Goal: Task Accomplishment & Management: Complete application form

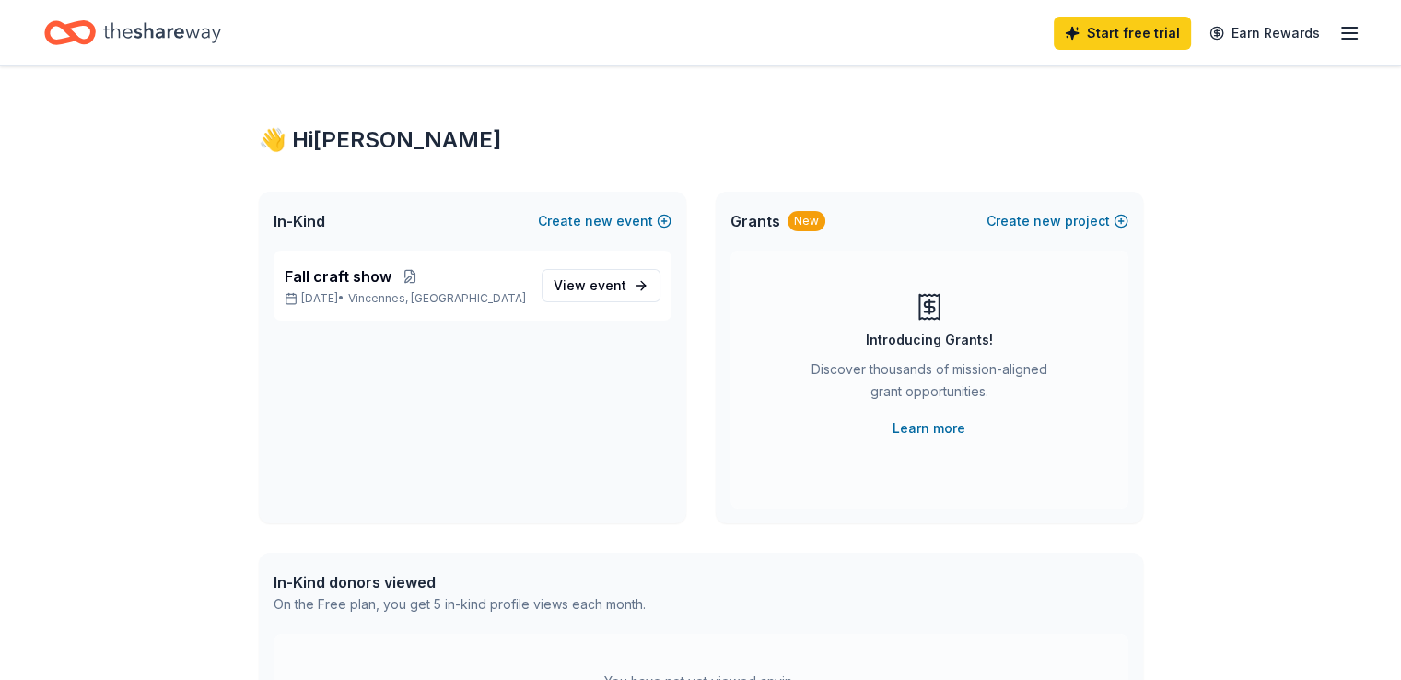
click at [1338, 29] on icon "button" at bounding box center [1349, 33] width 22 height 22
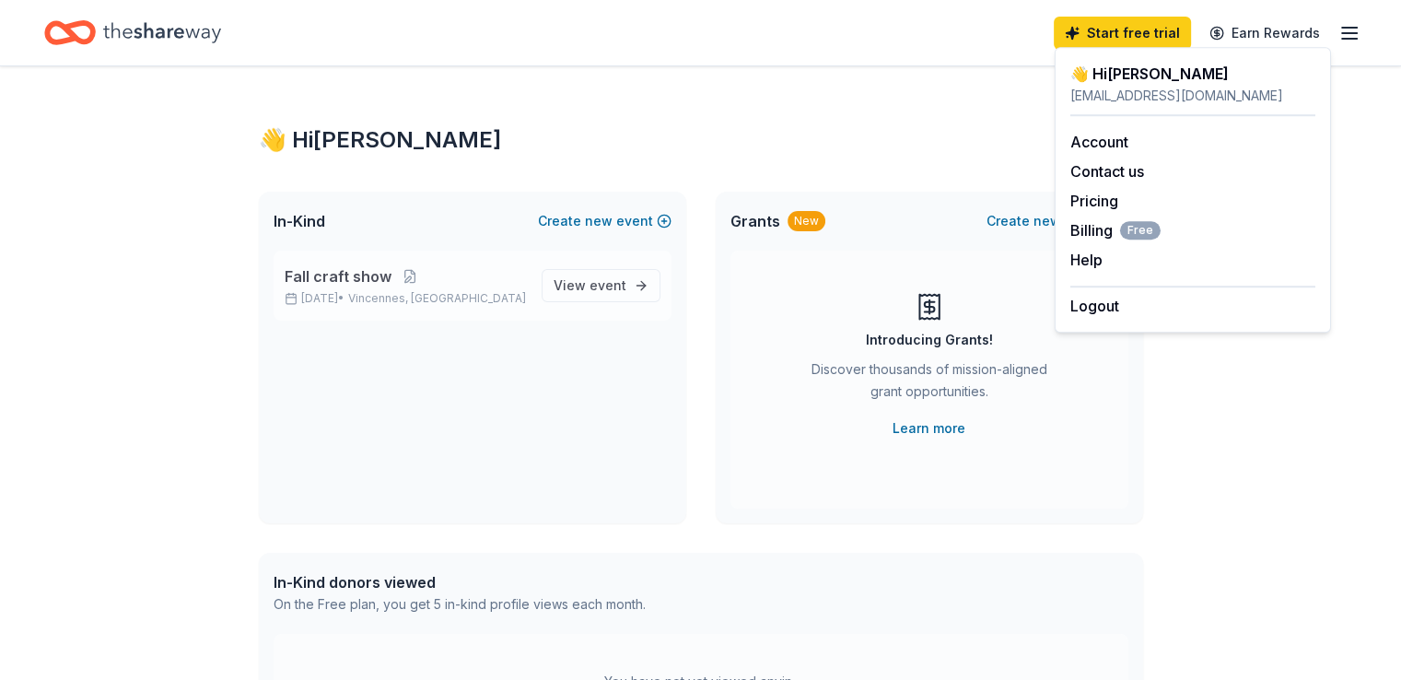
click at [507, 299] on p "Nov 01, 2025 • Vincennes, IN" at bounding box center [406, 298] width 242 height 15
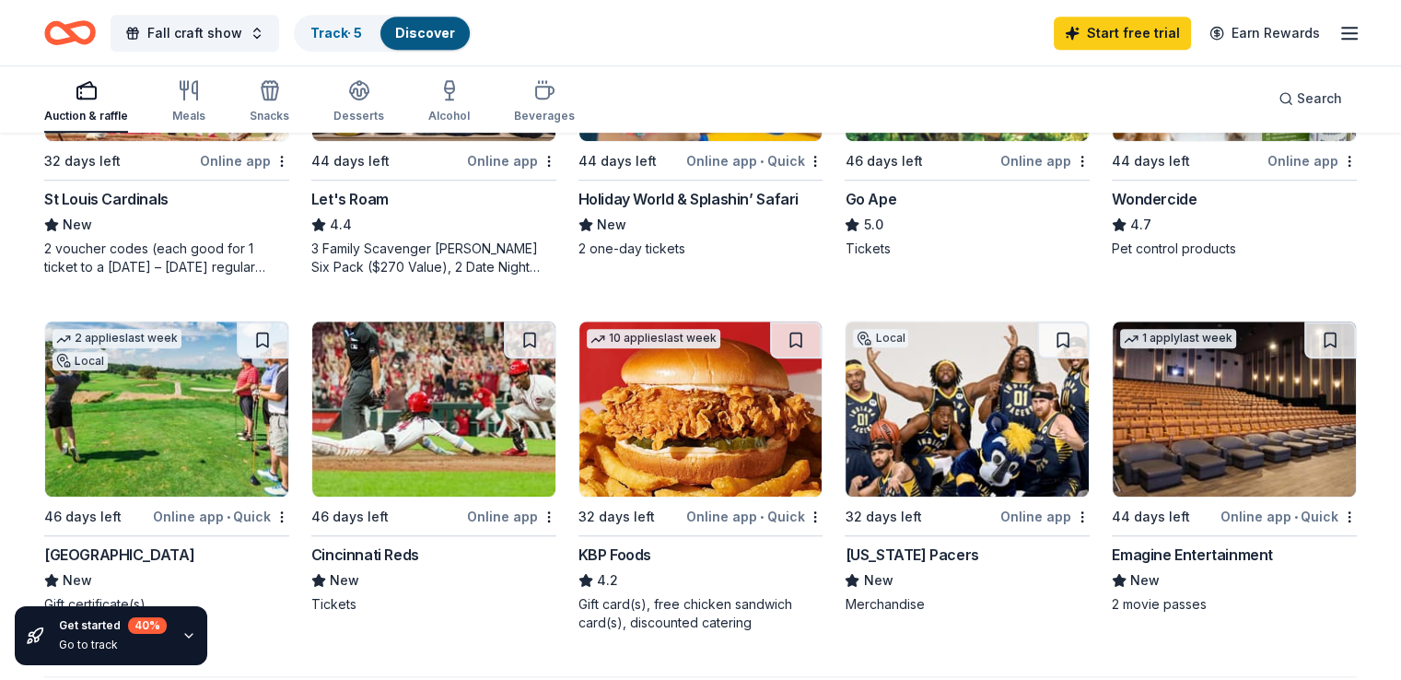
scroll to position [1127, 0]
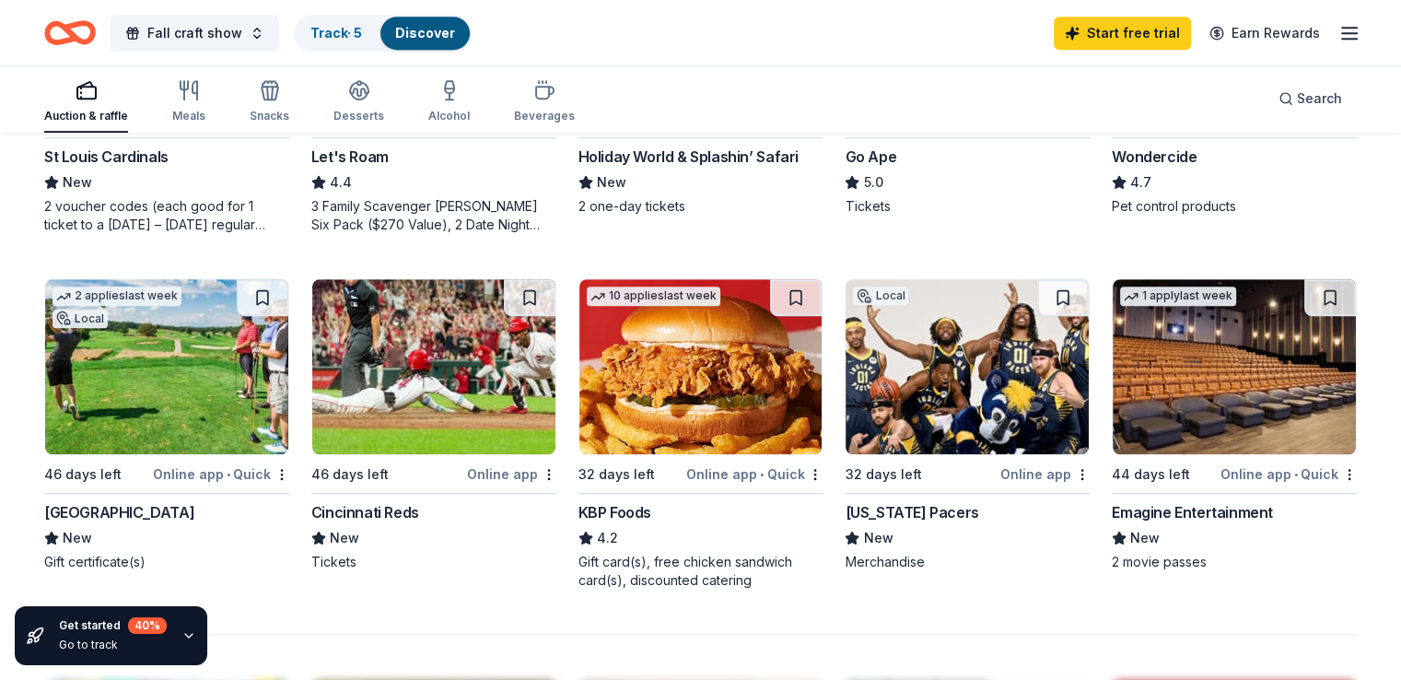
click at [251, 467] on div "Online app • Quick" at bounding box center [221, 473] width 136 height 23
click at [485, 421] on img at bounding box center [433, 366] width 243 height 175
click at [939, 417] on img at bounding box center [966, 366] width 243 height 175
click at [363, 27] on link "Track · 8" at bounding box center [336, 33] width 52 height 16
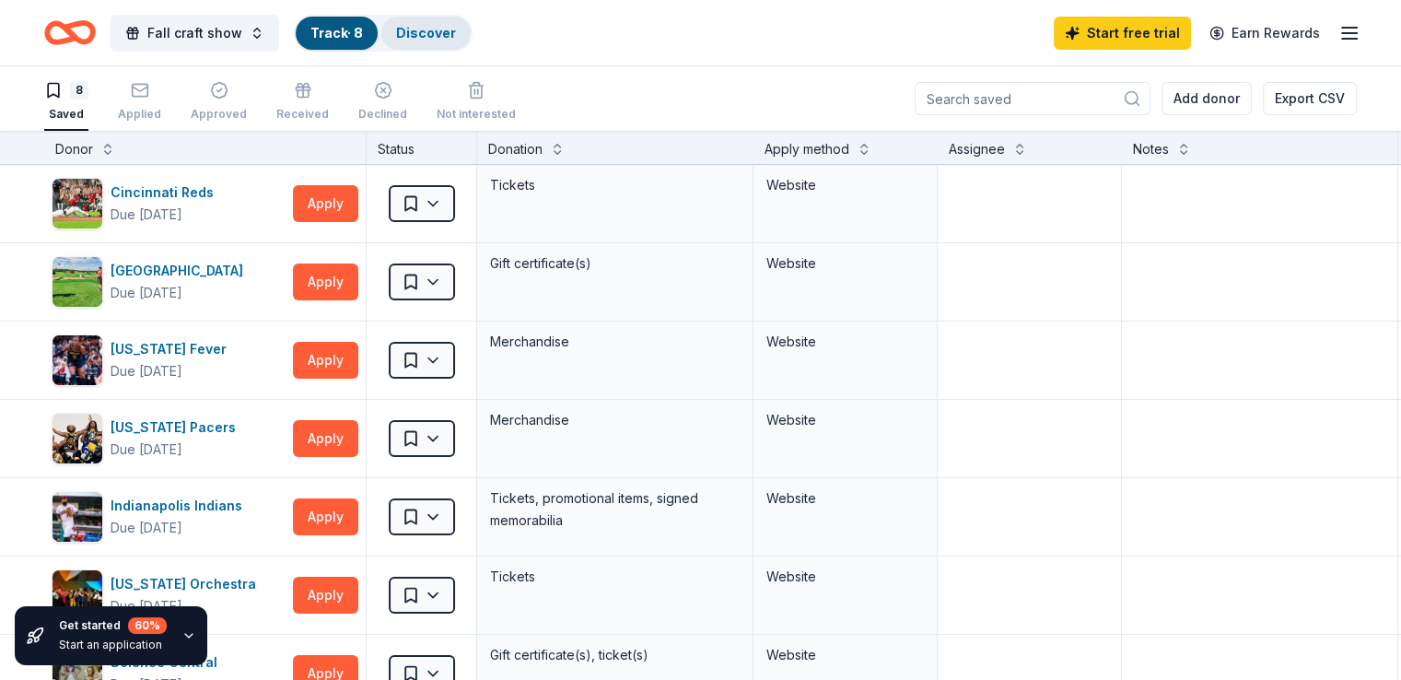
click at [454, 25] on link "Discover" at bounding box center [426, 33] width 60 height 16
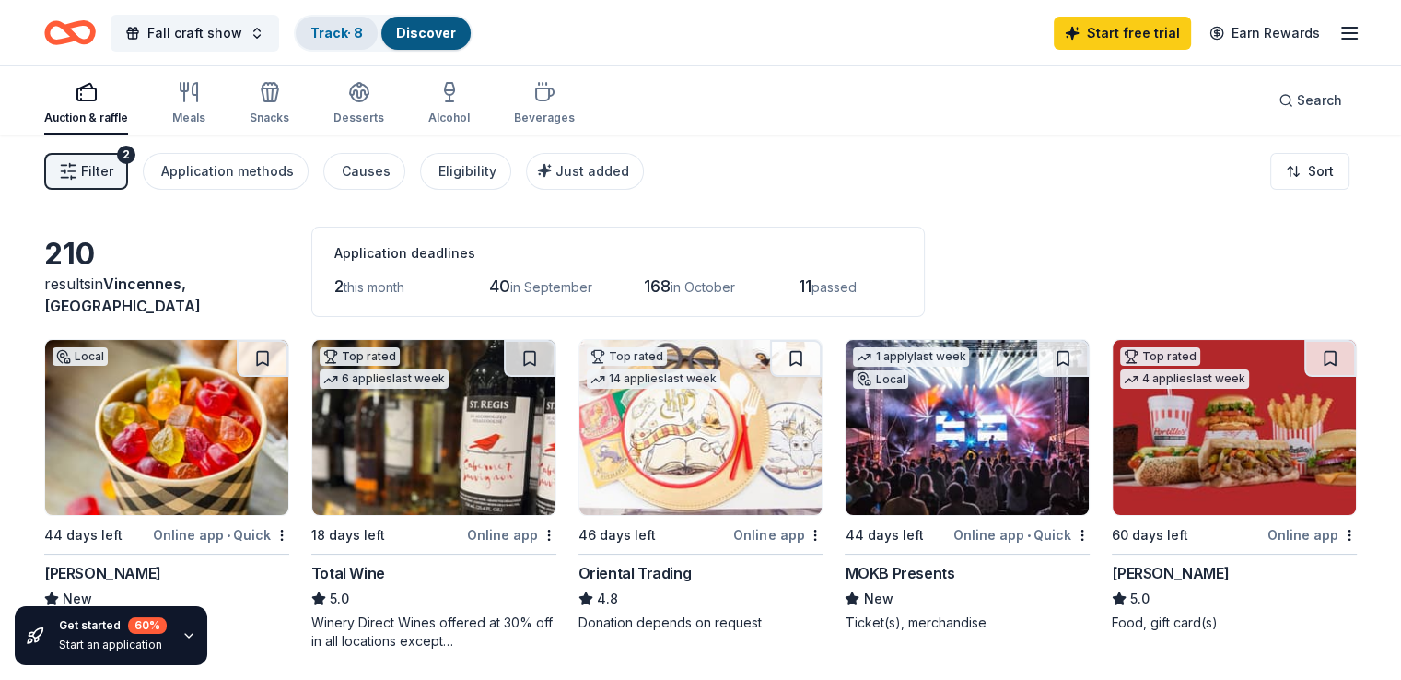
click at [354, 34] on link "Track · 8" at bounding box center [336, 33] width 52 height 16
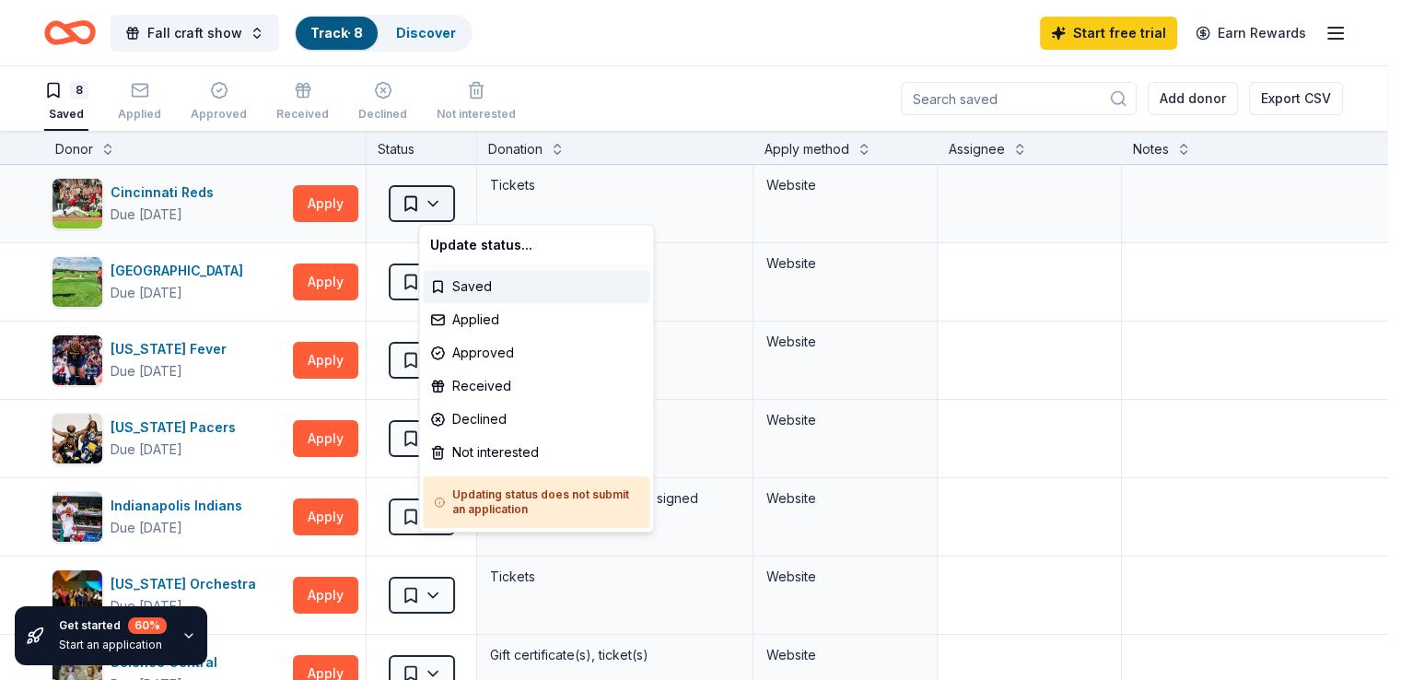
click at [450, 200] on html "Fall craft show Track · 8 Discover Start free trial Earn Rewards 8 Saved Applie…" at bounding box center [700, 340] width 1401 height 680
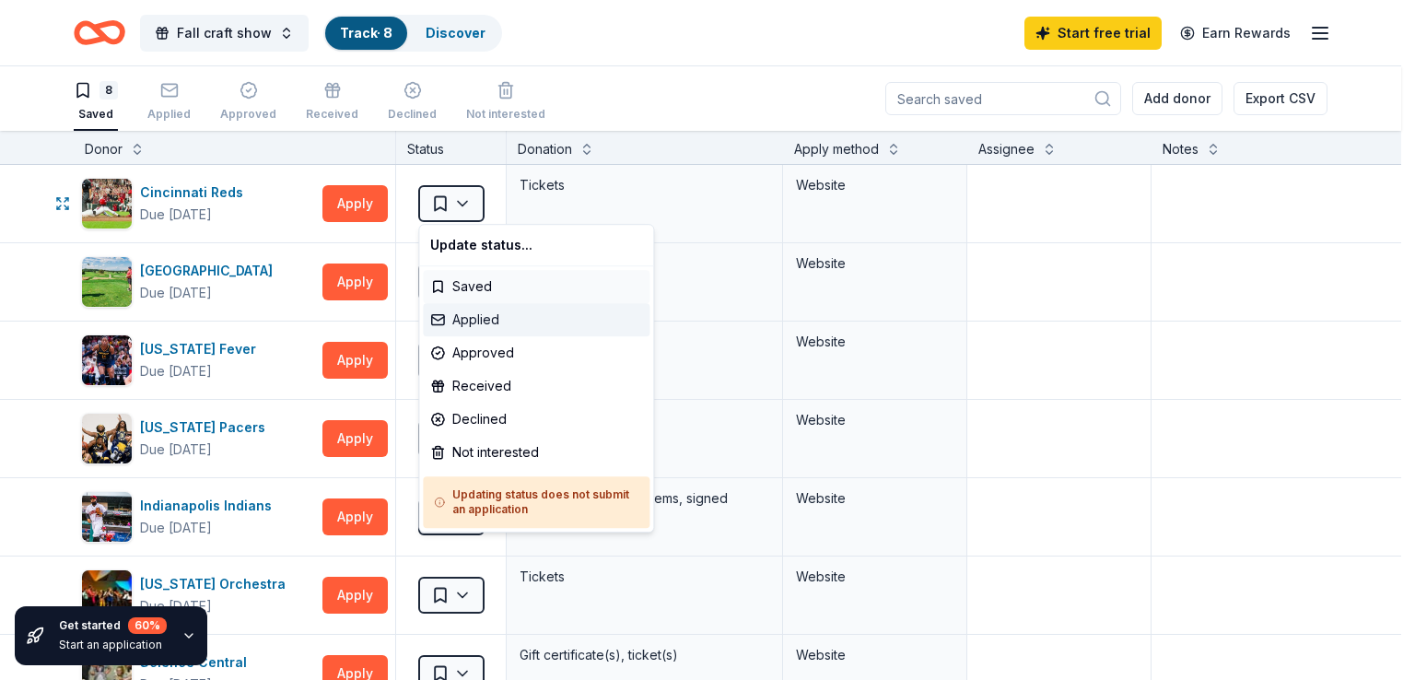
drag, startPoint x: 473, startPoint y: 322, endPoint x: 472, endPoint y: 302, distance: 20.3
click at [474, 322] on div "Applied" at bounding box center [536, 319] width 227 height 33
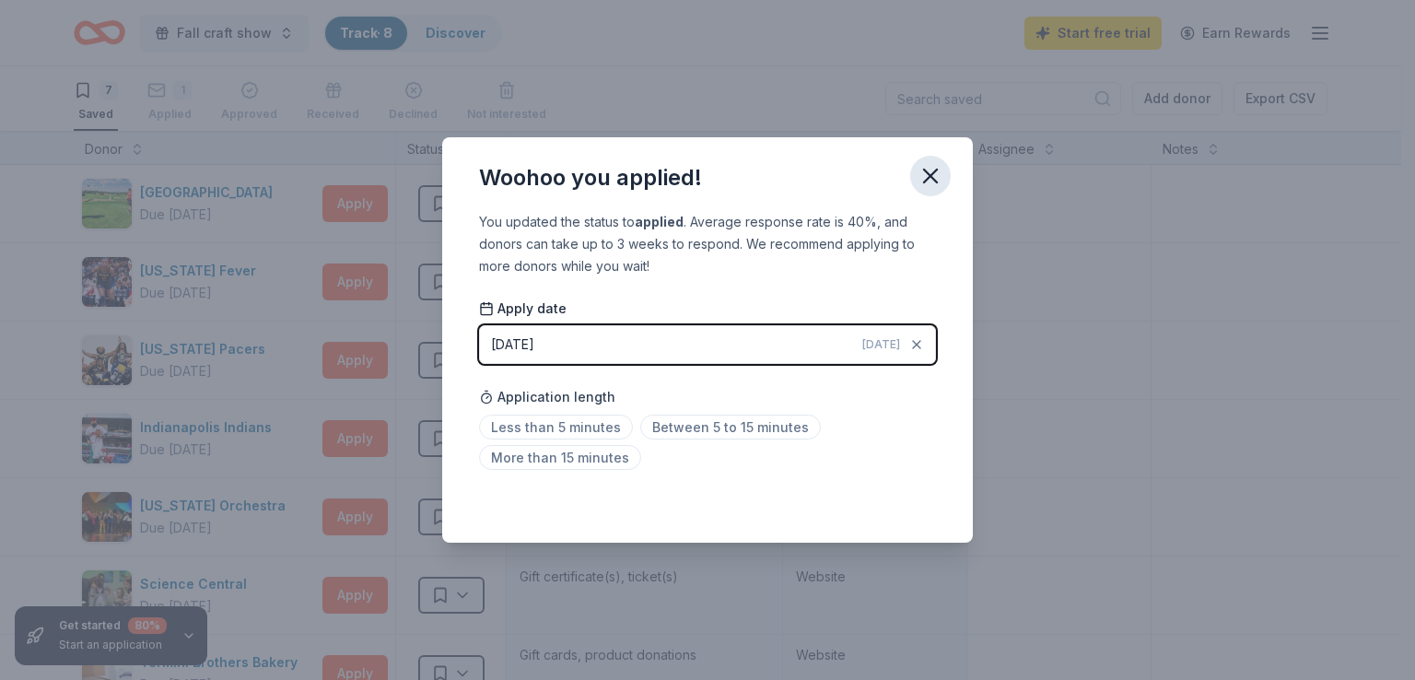
click at [927, 172] on icon "button" at bounding box center [930, 175] width 13 height 13
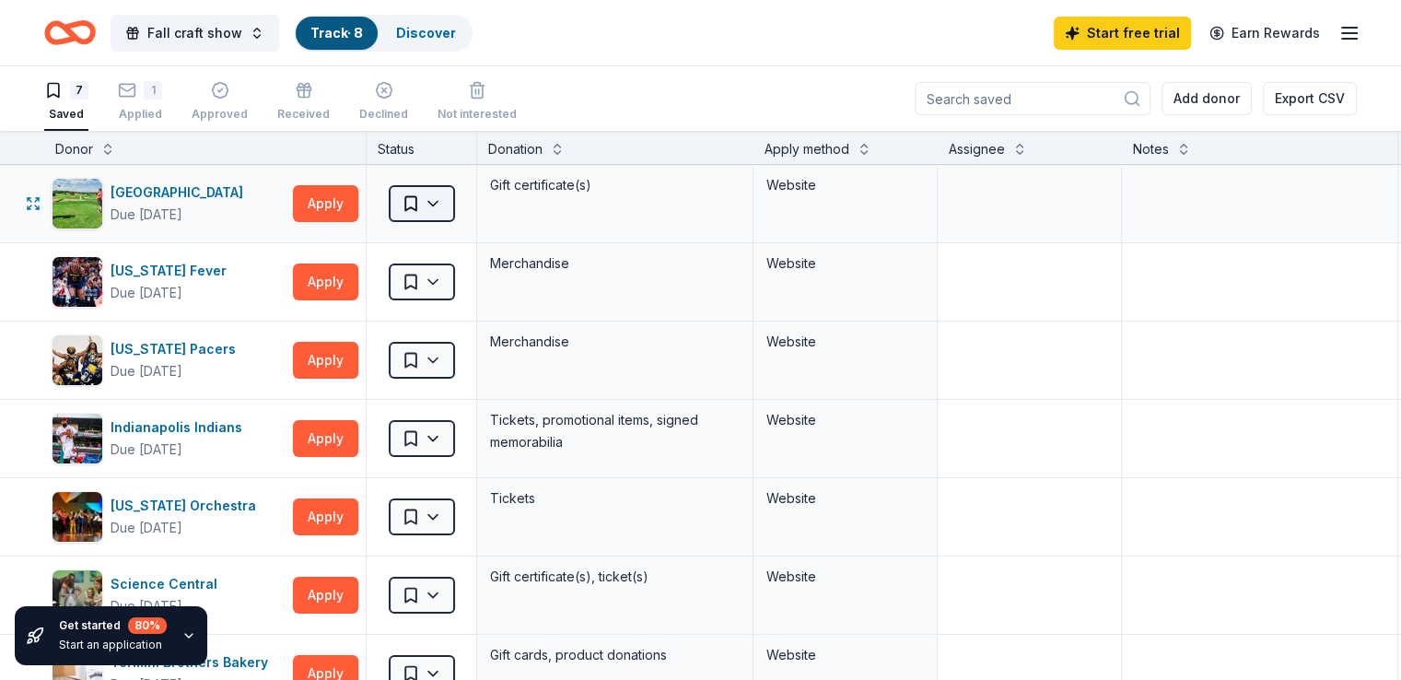
click at [443, 212] on html "Fall craft show Track · 8 Discover Start free trial Earn Rewards 7 Saved 1 Appl…" at bounding box center [700, 340] width 1401 height 680
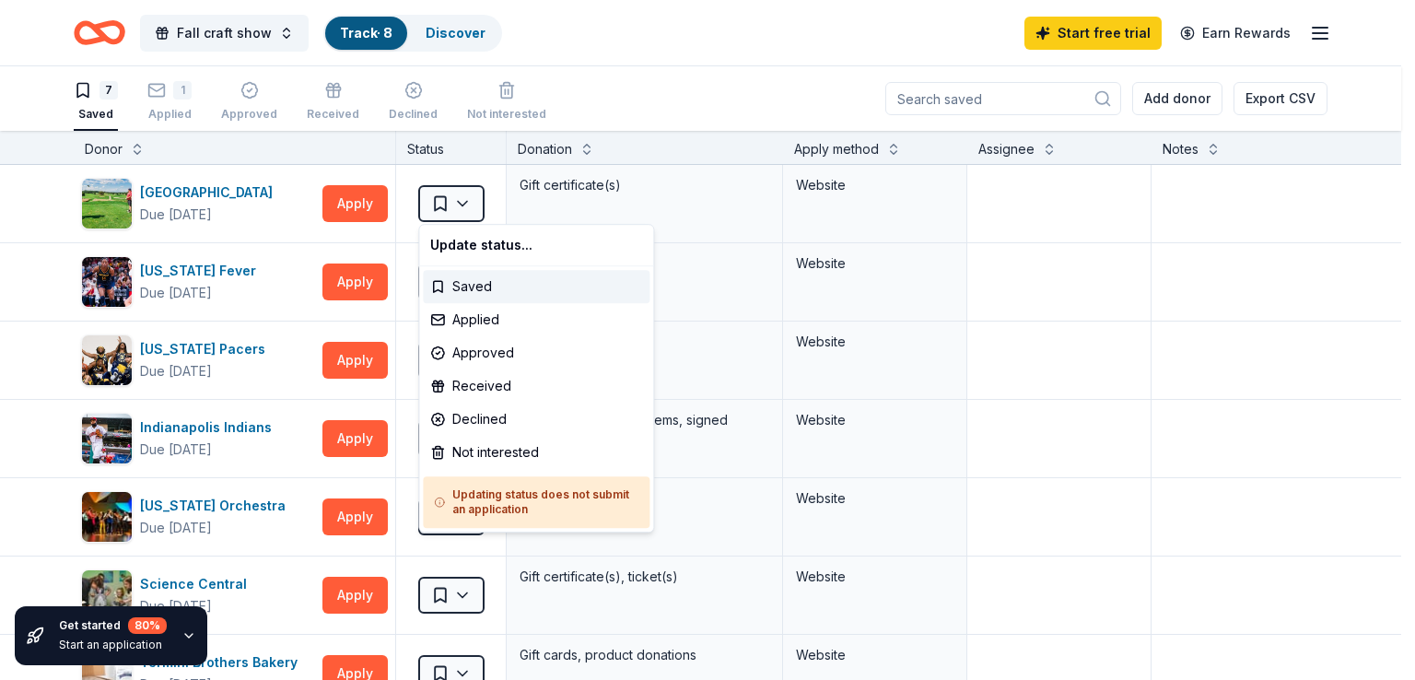
click at [637, 48] on html "Fall craft show Track · 8 Discover Start free trial Earn Rewards 7 Saved 1 Appl…" at bounding box center [707, 340] width 1415 height 680
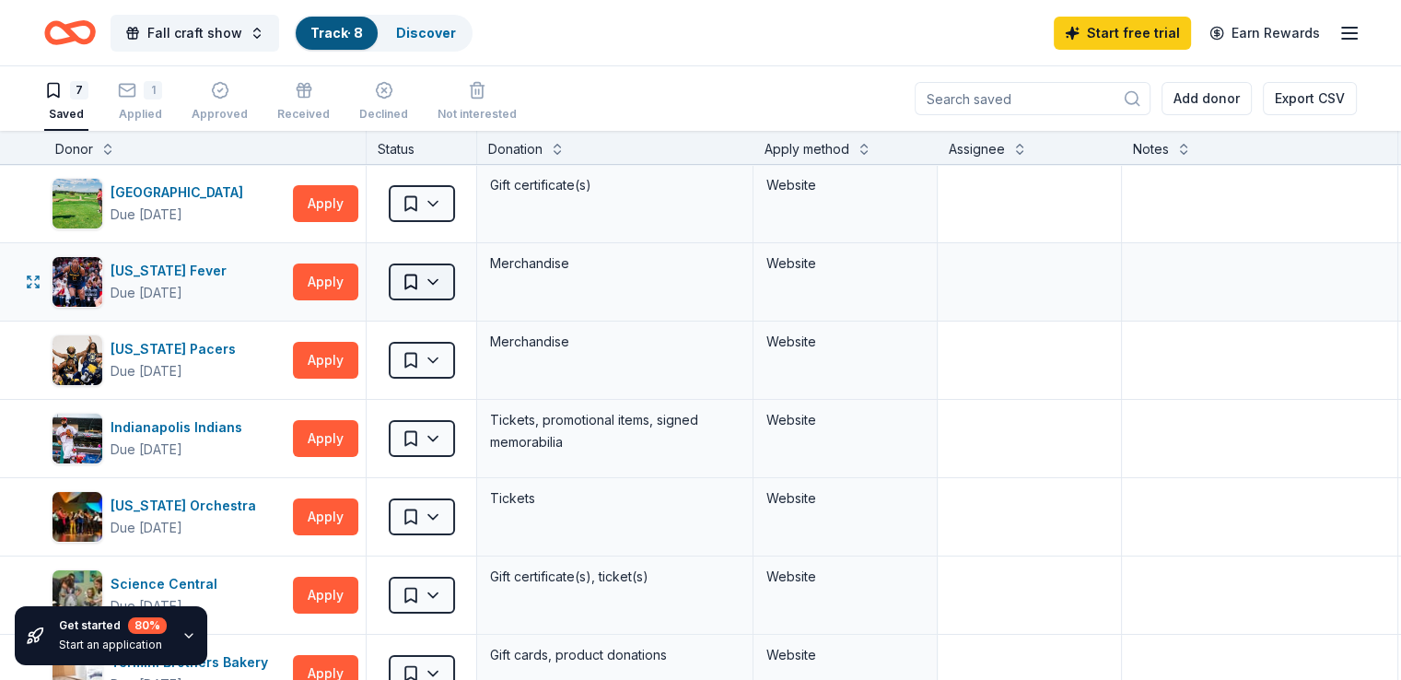
click at [437, 283] on html "Fall craft show Track · 8 Discover Start free trial Earn Rewards 7 Saved 1 Appl…" at bounding box center [700, 340] width 1401 height 680
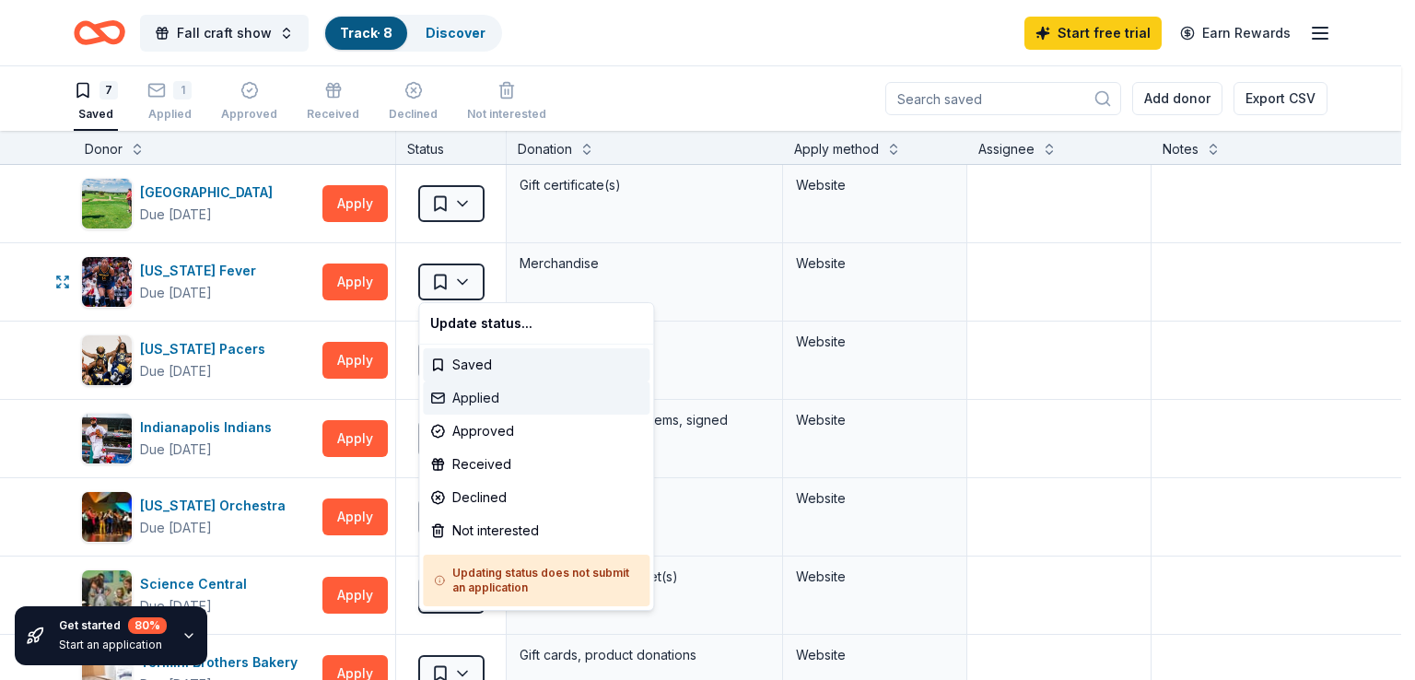
click at [473, 395] on div "Applied" at bounding box center [536, 397] width 227 height 33
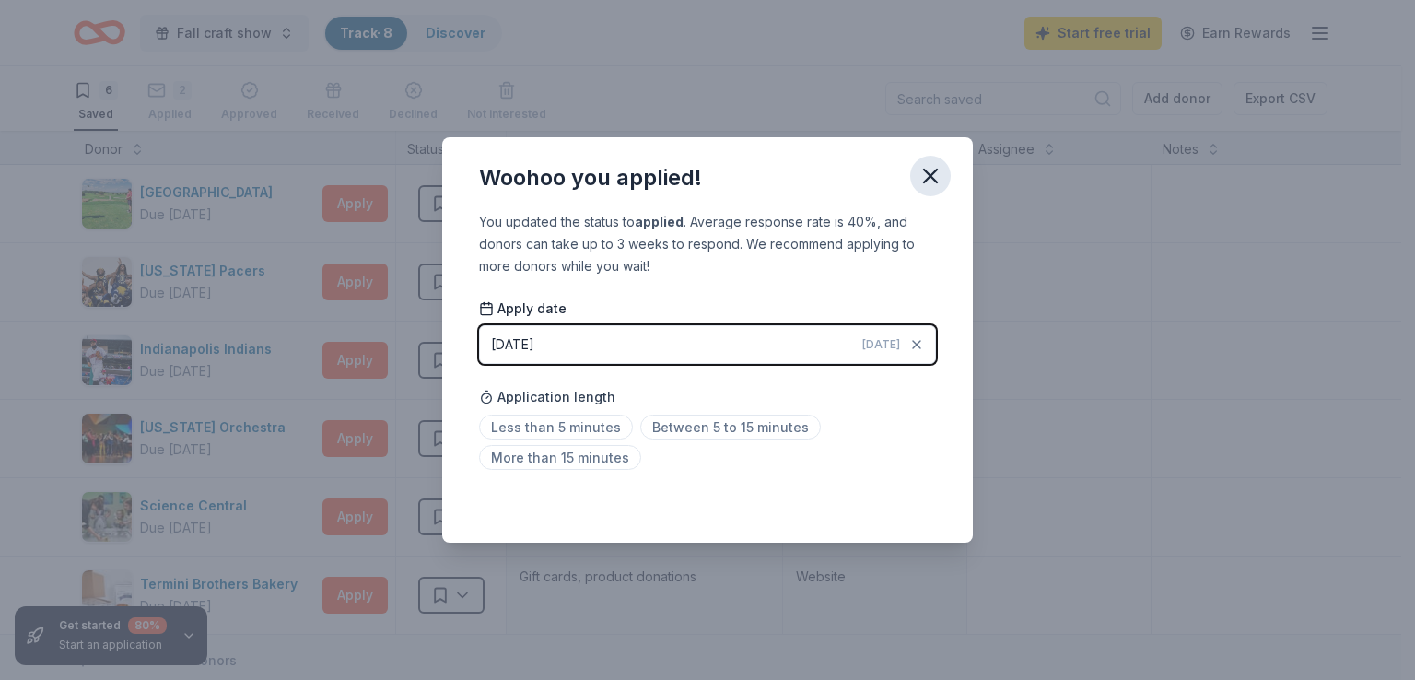
click at [930, 184] on icon "button" at bounding box center [930, 176] width 26 height 26
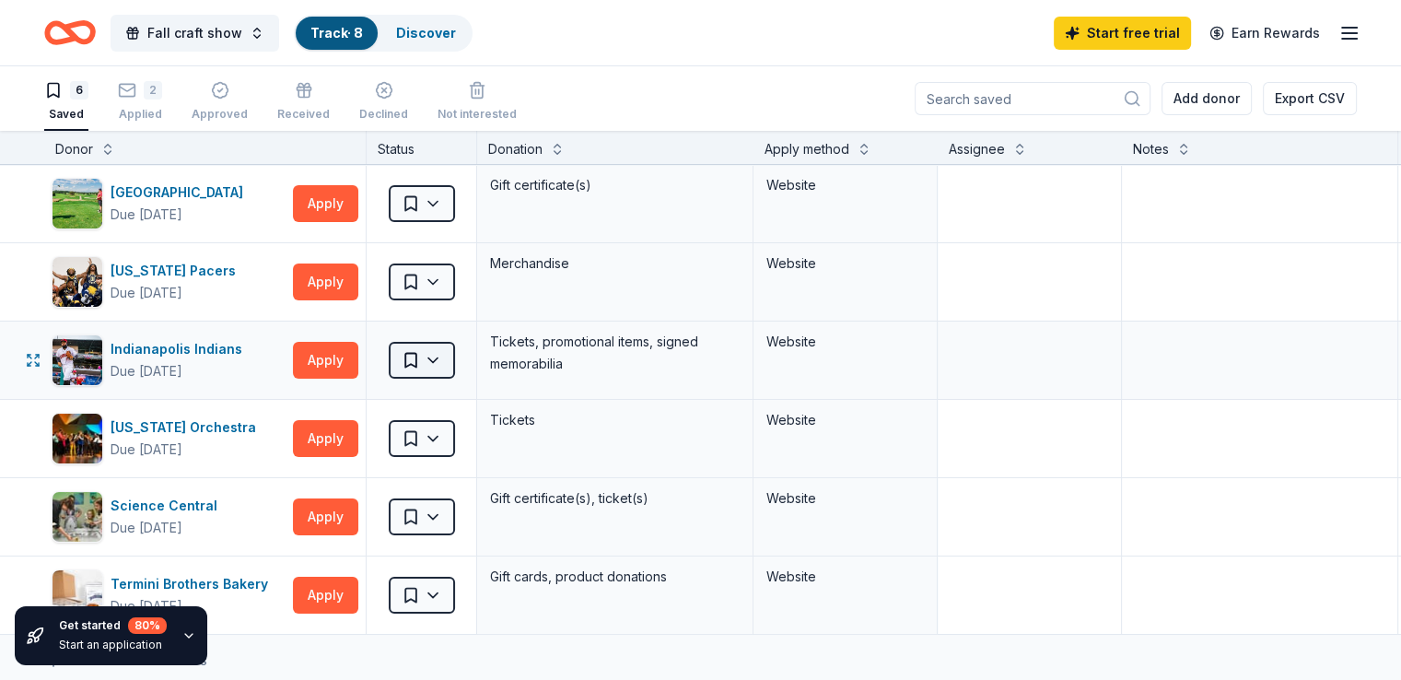
click at [443, 359] on html "Fall craft show Track · 8 Discover Start free trial Earn Rewards 6 Saved 2 Appl…" at bounding box center [700, 340] width 1401 height 680
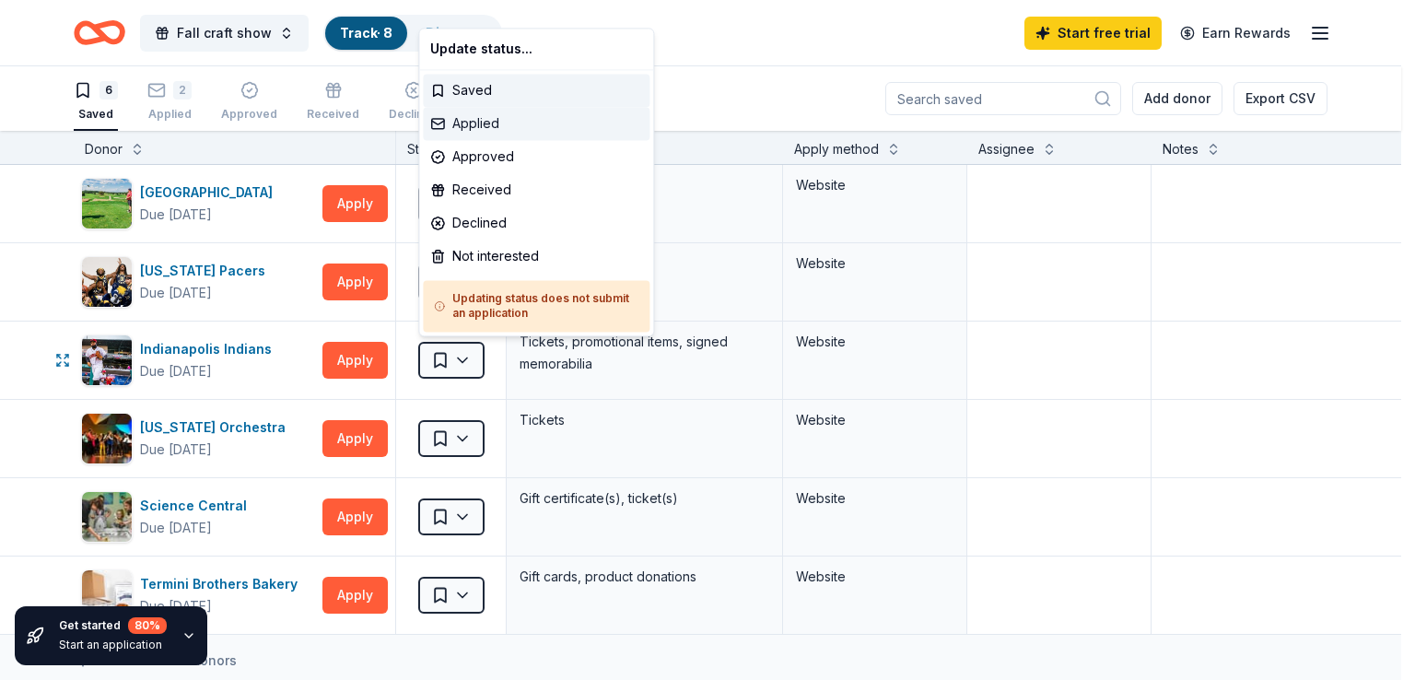
click at [503, 121] on div "Applied" at bounding box center [536, 123] width 227 height 33
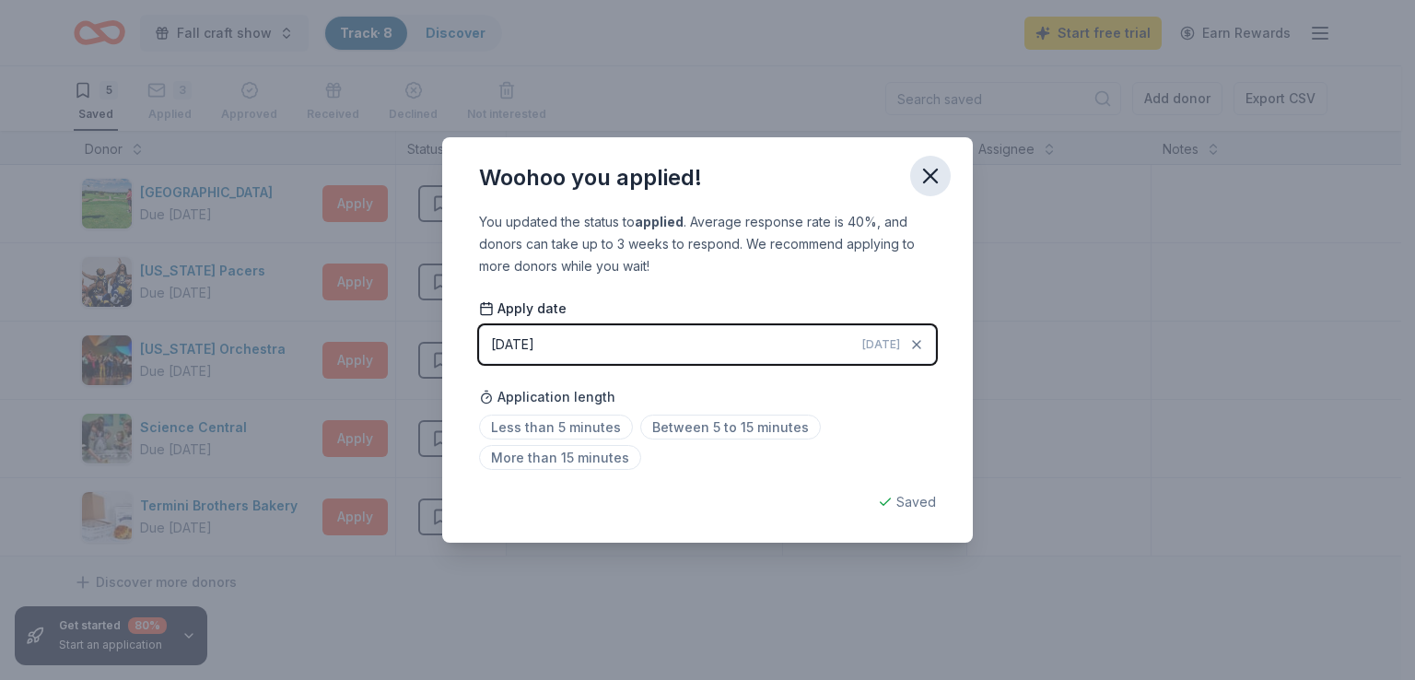
click at [927, 184] on icon "button" at bounding box center [930, 176] width 26 height 26
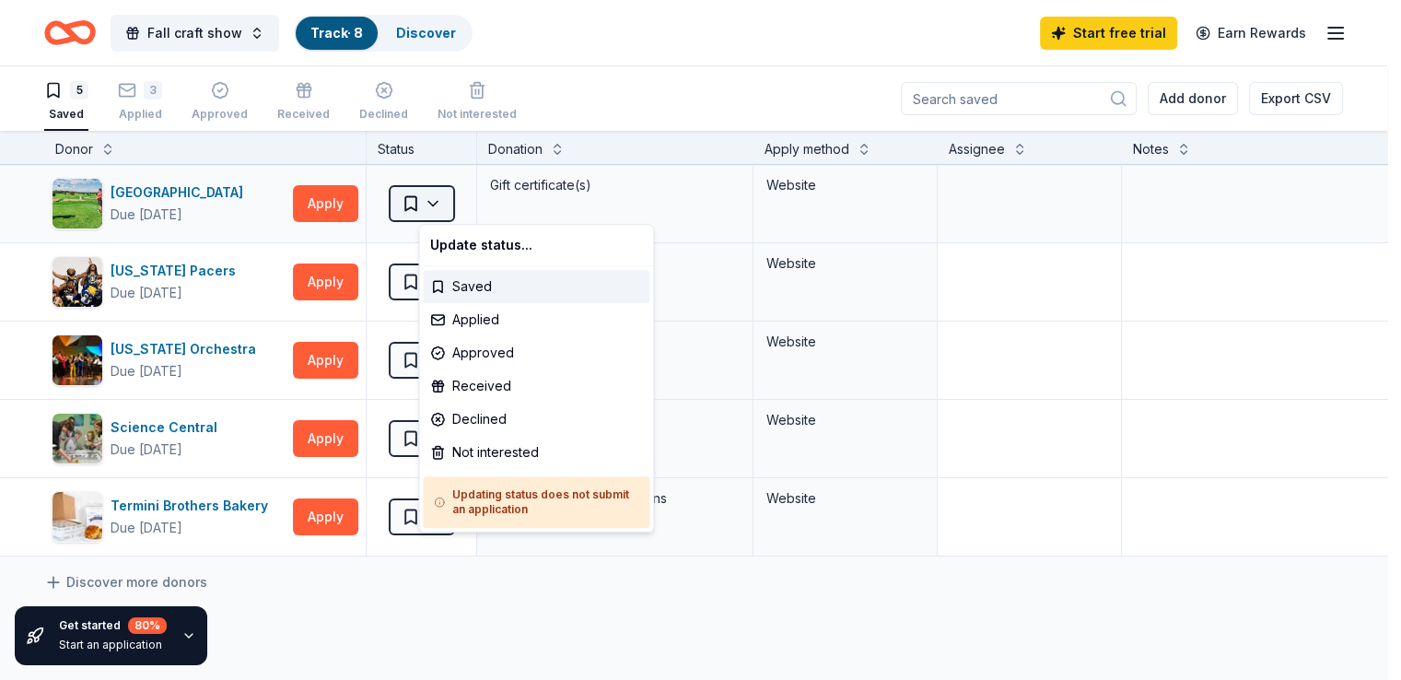
click at [447, 203] on html "Fall craft show Track · 8 Discover Start free trial Earn Rewards 5 Saved 3 Appl…" at bounding box center [700, 340] width 1401 height 680
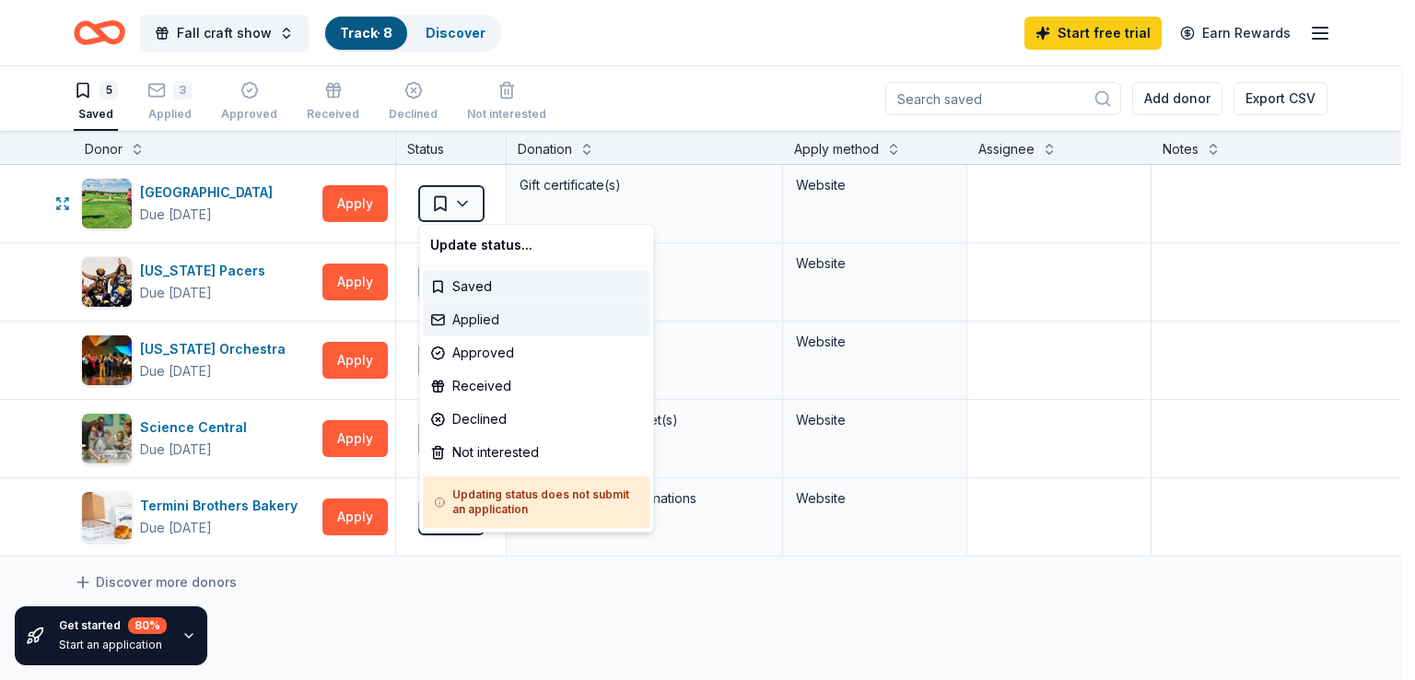
click at [462, 321] on div "Applied" at bounding box center [536, 319] width 227 height 33
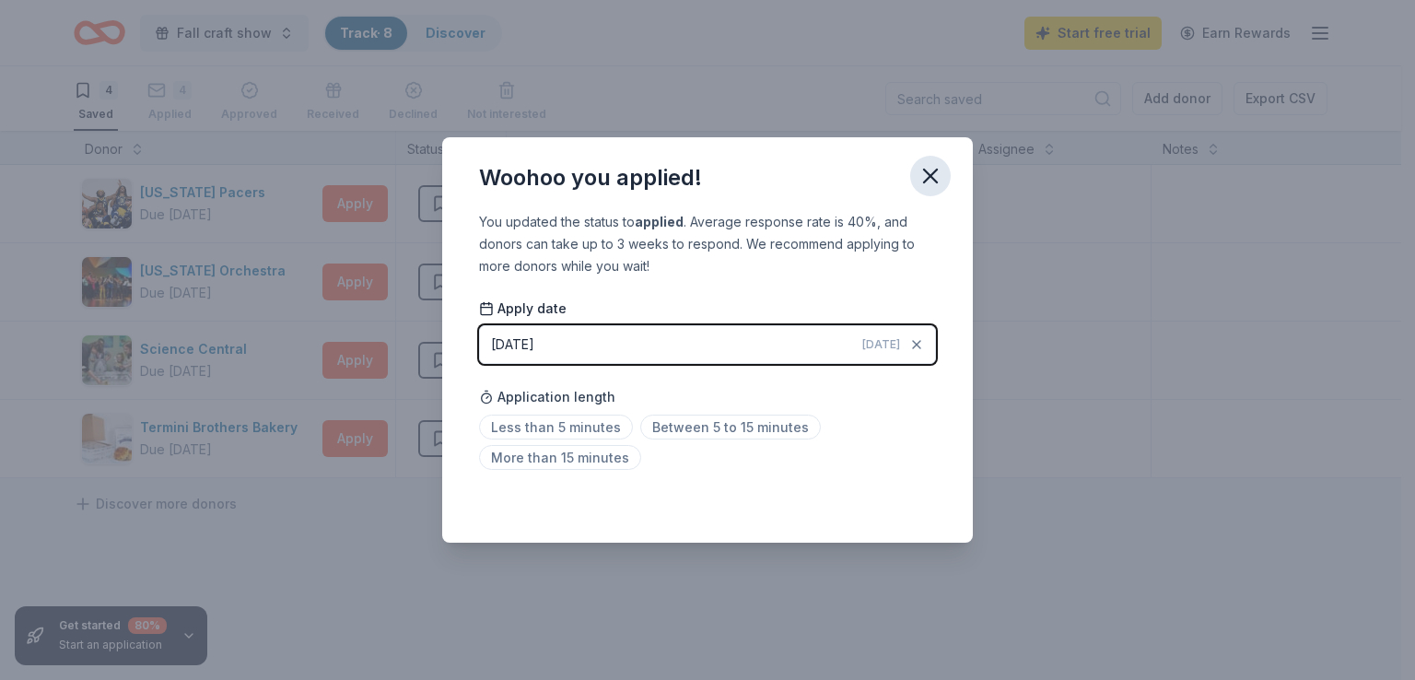
click at [928, 174] on icon "button" at bounding box center [930, 175] width 13 height 13
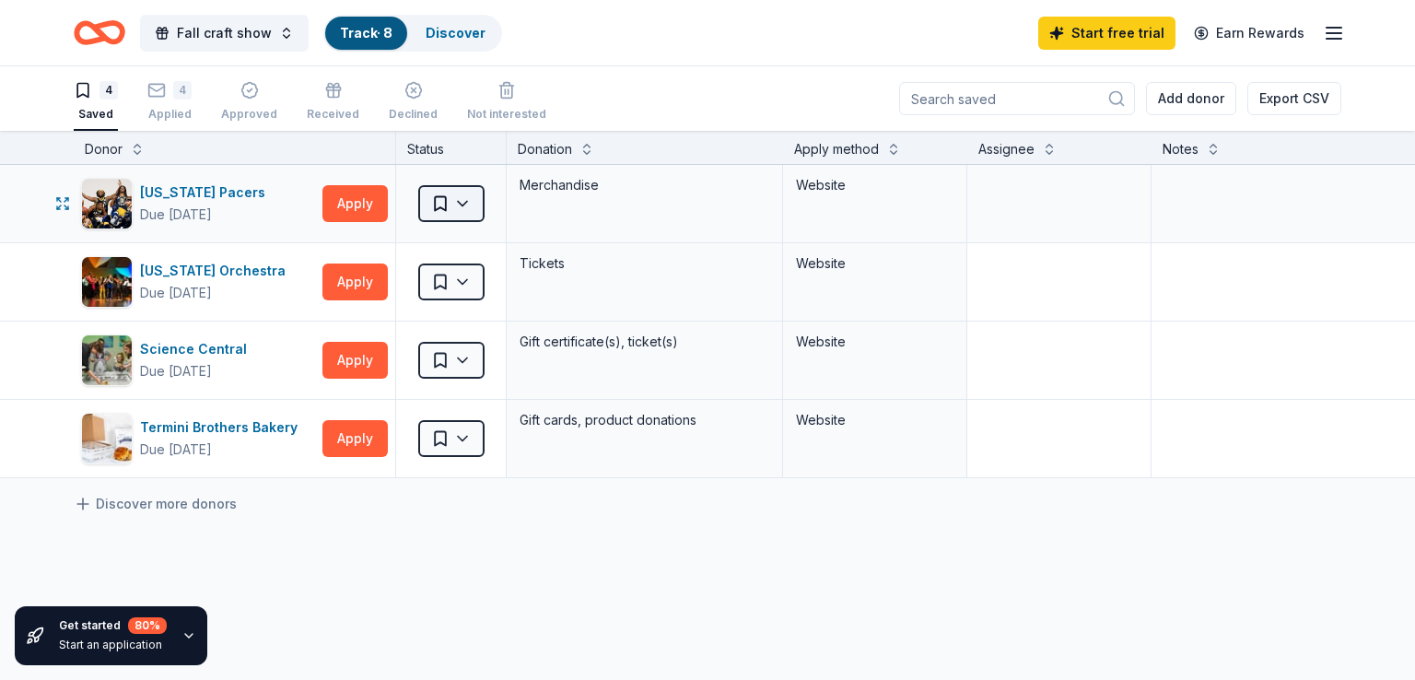
click at [442, 204] on html "Fall craft show Track · 8 Discover Start free trial Earn Rewards 4 Saved 4 Appl…" at bounding box center [707, 340] width 1415 height 680
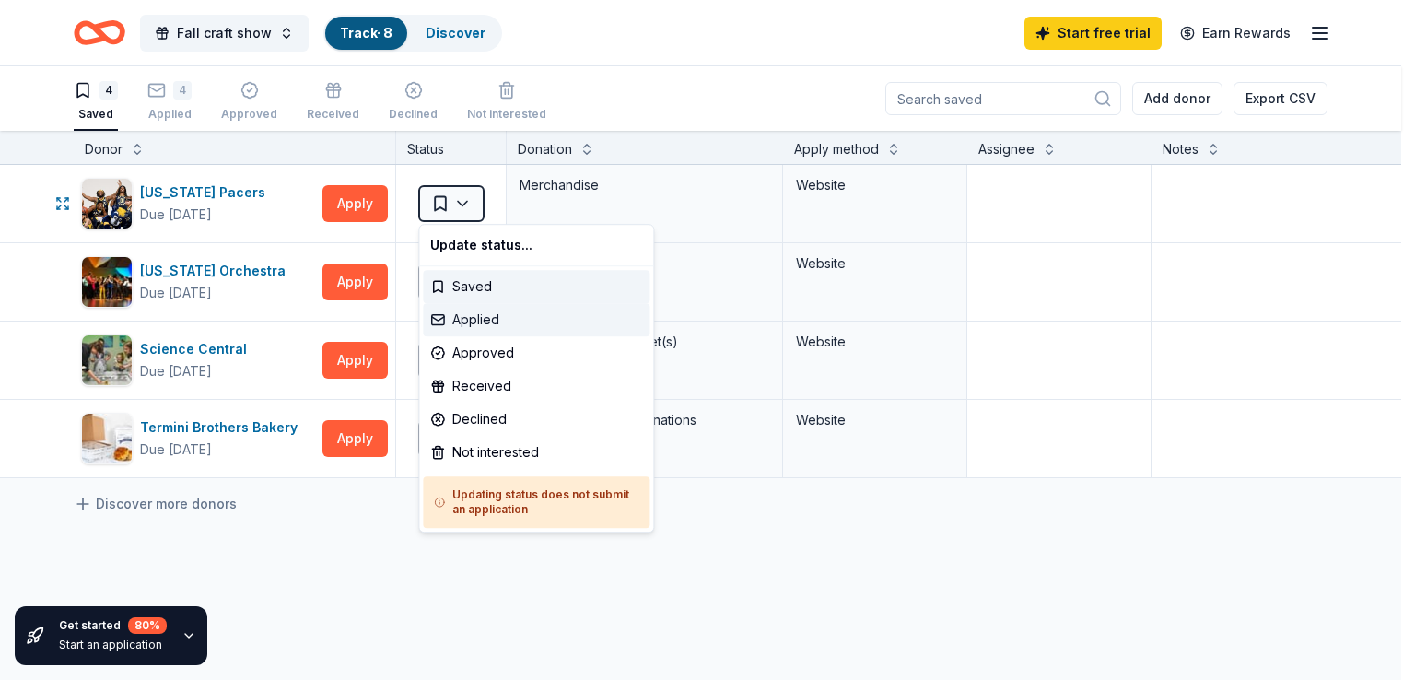
click at [475, 314] on div "Applied" at bounding box center [536, 319] width 227 height 33
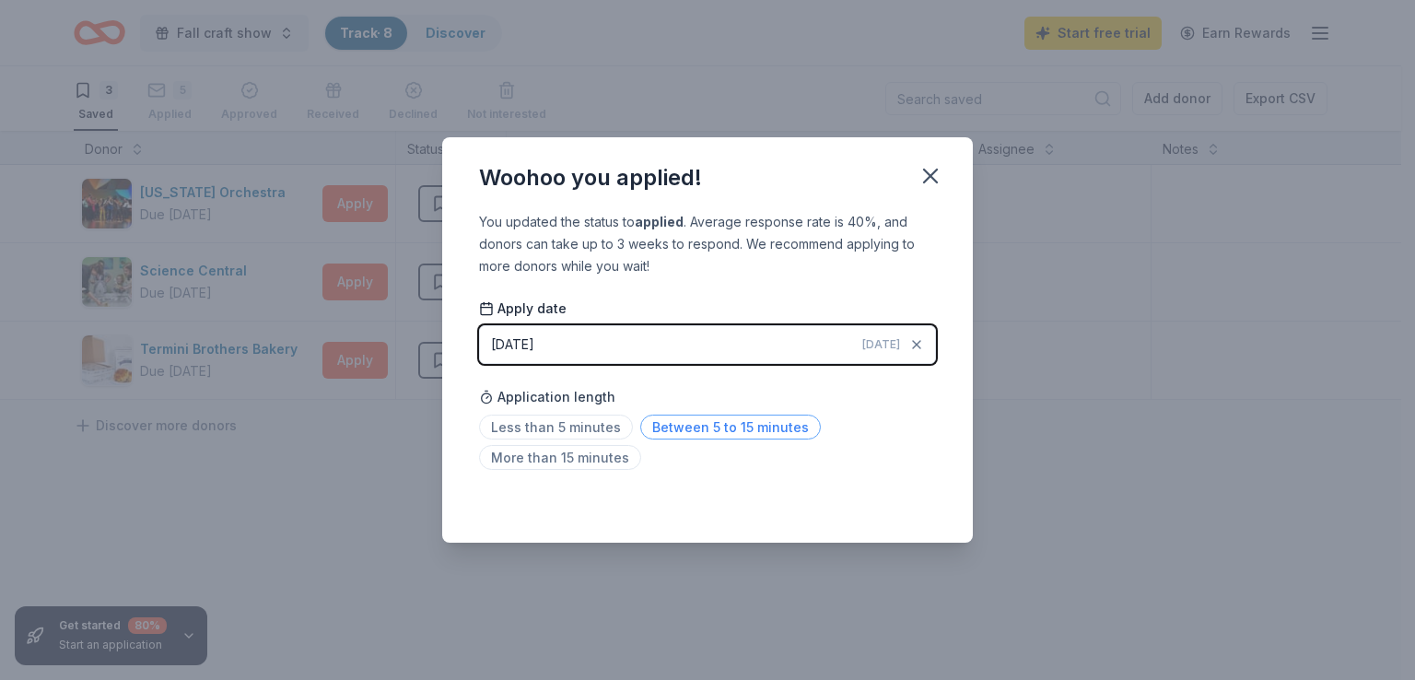
click at [695, 420] on span "Between 5 to 15 minutes" at bounding box center [730, 426] width 181 height 25
click at [931, 181] on icon "button" at bounding box center [930, 176] width 26 height 26
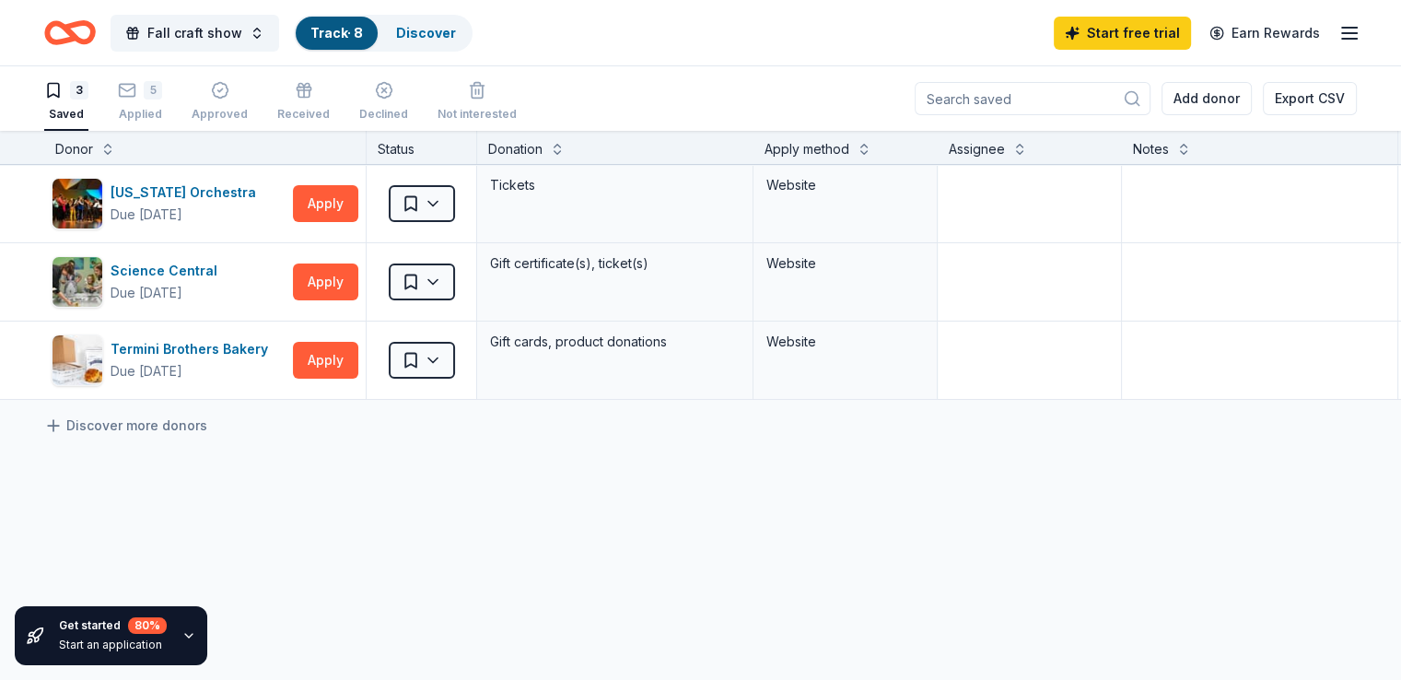
click at [93, 34] on icon "Home" at bounding box center [78, 32] width 29 height 18
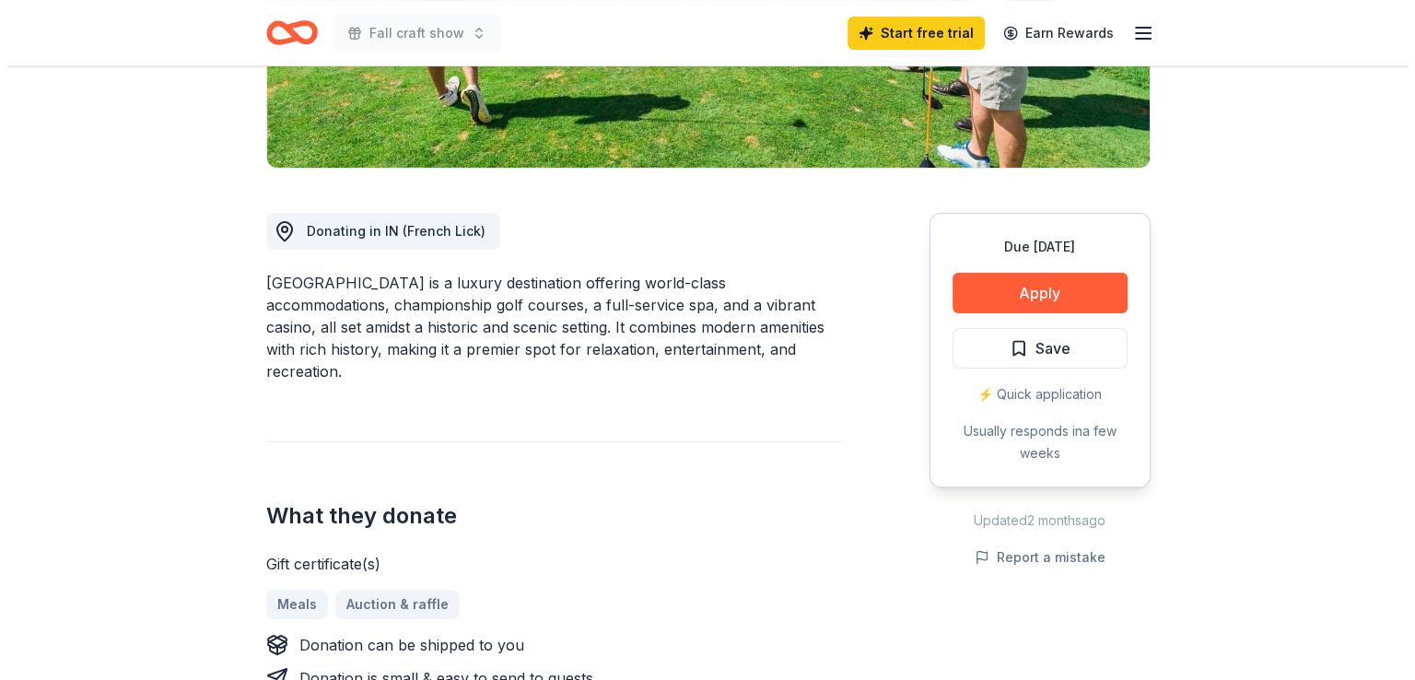
scroll to position [390, 0]
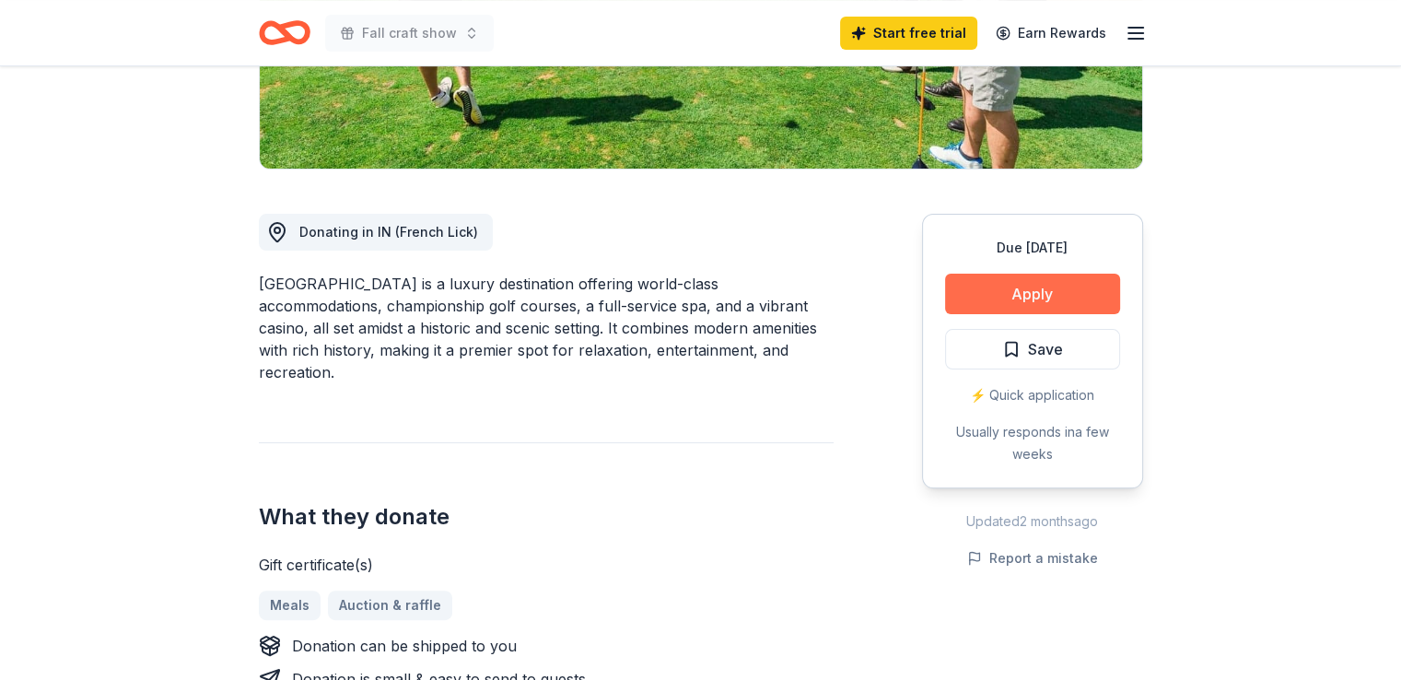
click at [1006, 294] on button "Apply" at bounding box center [1032, 294] width 175 height 41
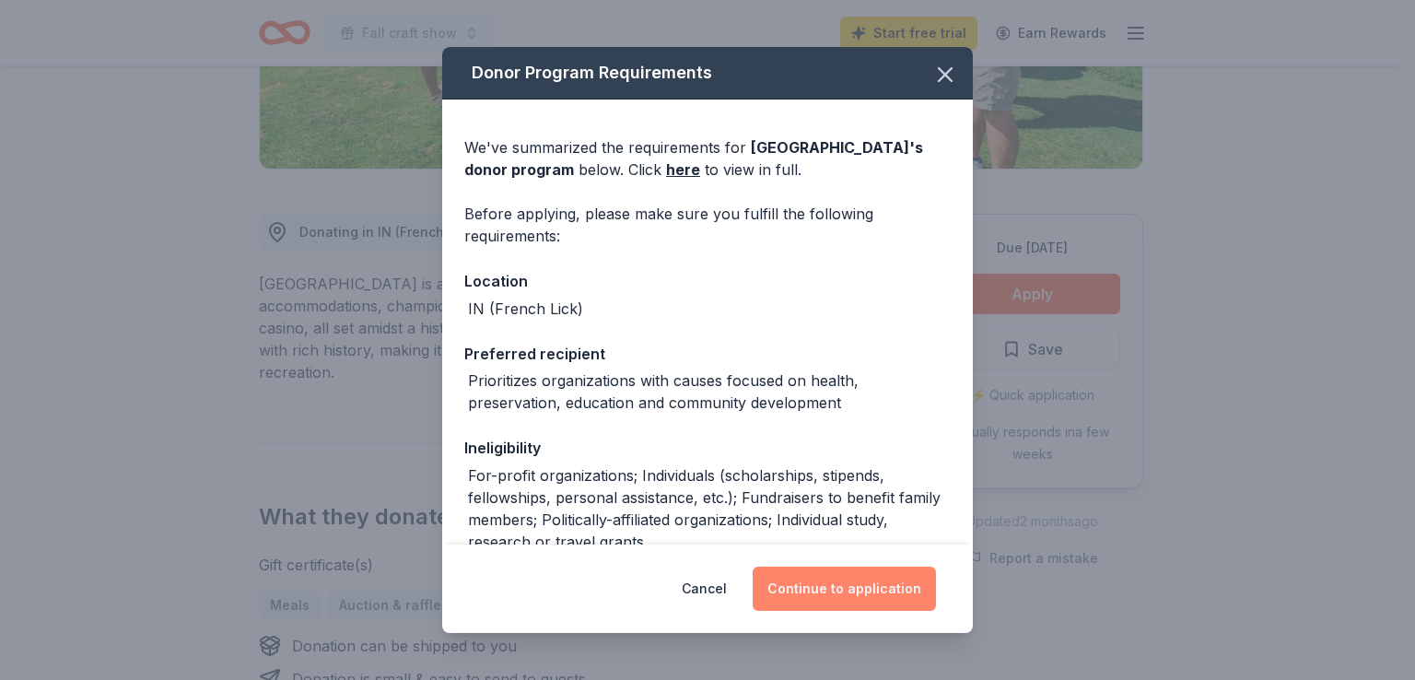
click at [822, 592] on button "Continue to application" at bounding box center [843, 588] width 183 height 44
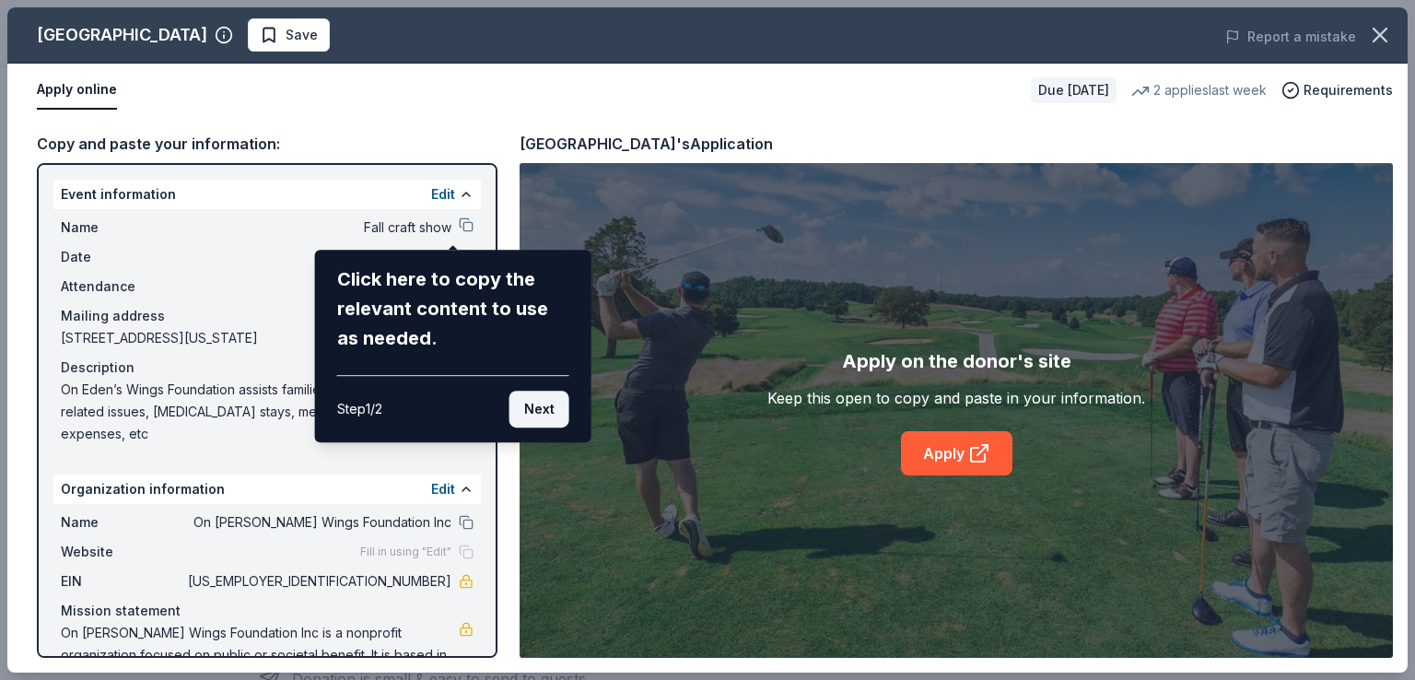
click at [554, 415] on button "Next" at bounding box center [539, 408] width 60 height 37
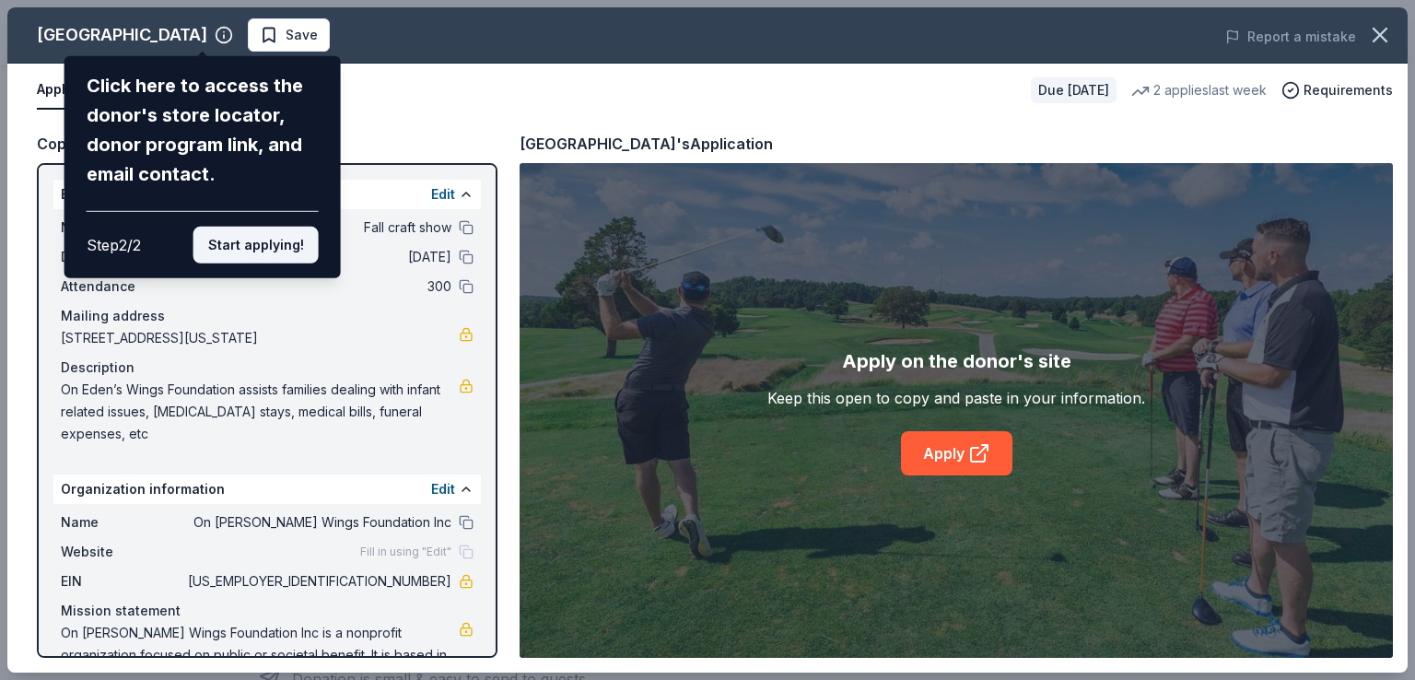
click at [280, 245] on button "Start applying!" at bounding box center [255, 245] width 125 height 37
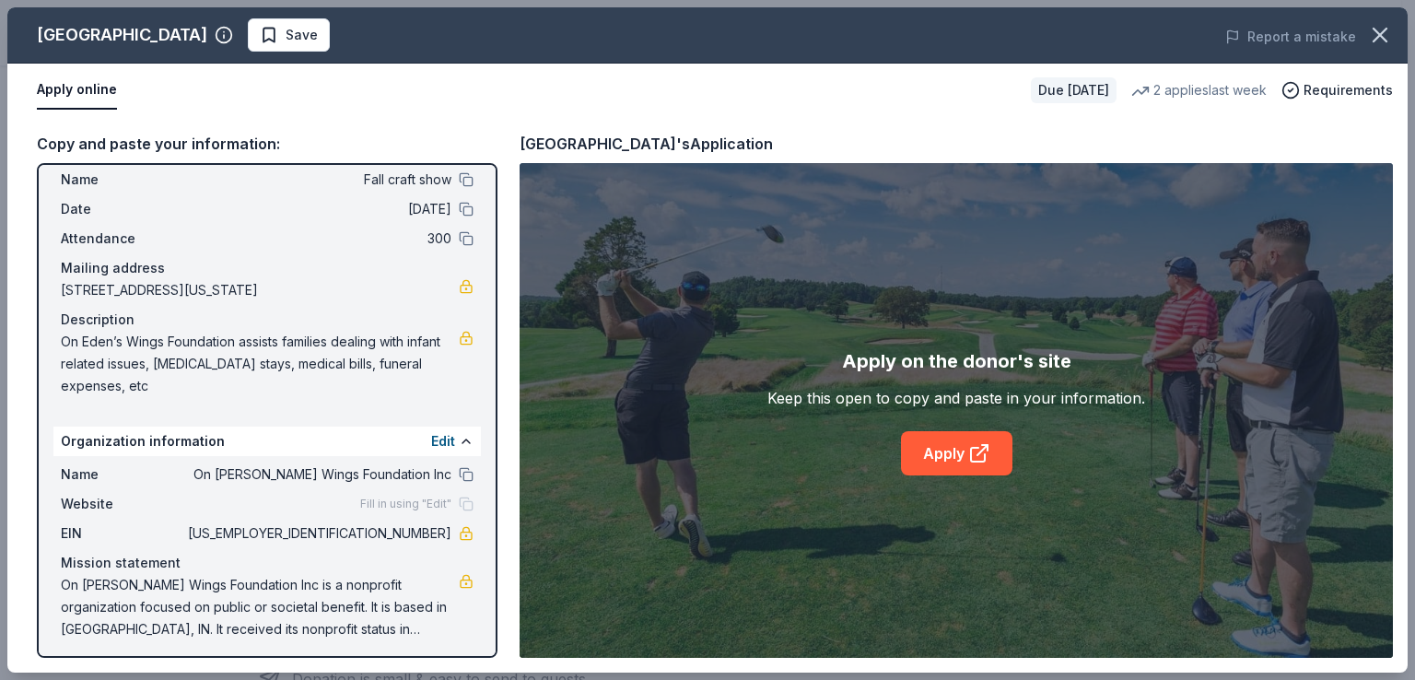
scroll to position [53, 0]
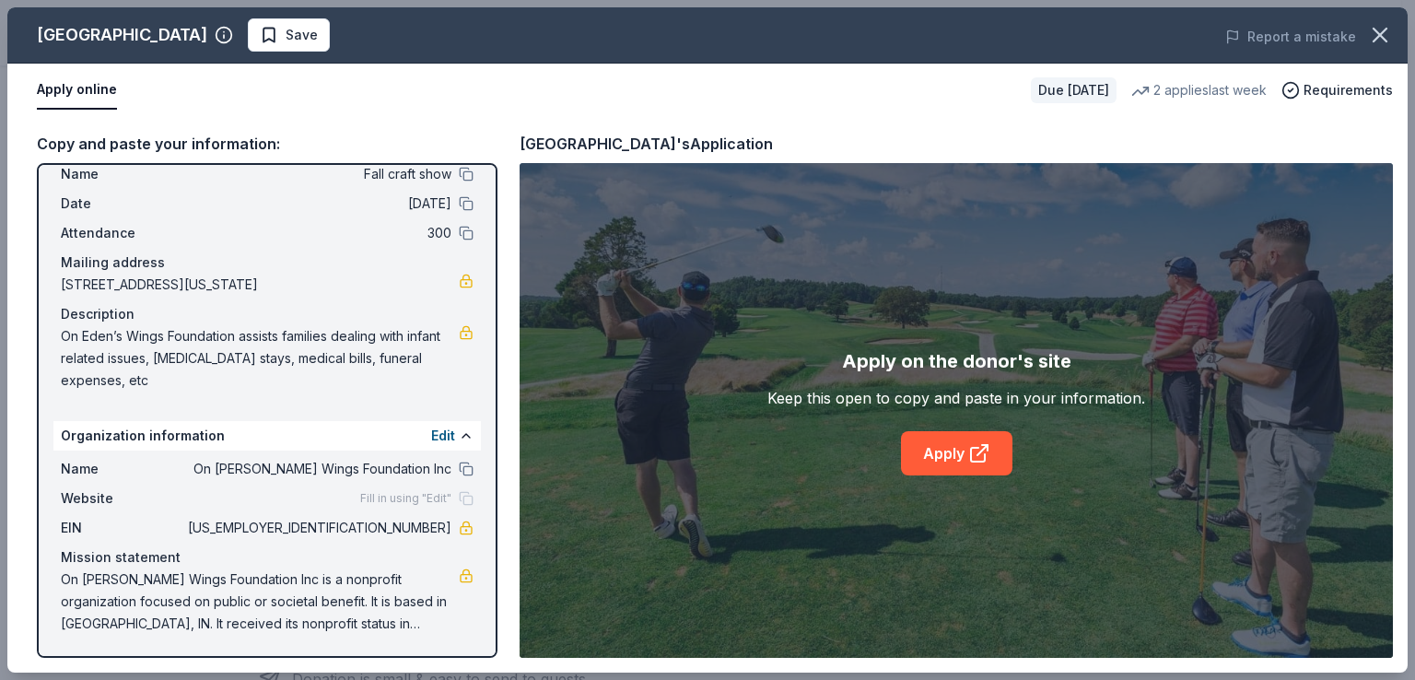
click at [437, 498] on div "Fill in using "Edit"" at bounding box center [416, 498] width 113 height 15
click at [449, 495] on div "Fill in using "Edit"" at bounding box center [416, 498] width 113 height 15
click at [432, 496] on span "Fill in using "Edit"" at bounding box center [405, 498] width 91 height 15
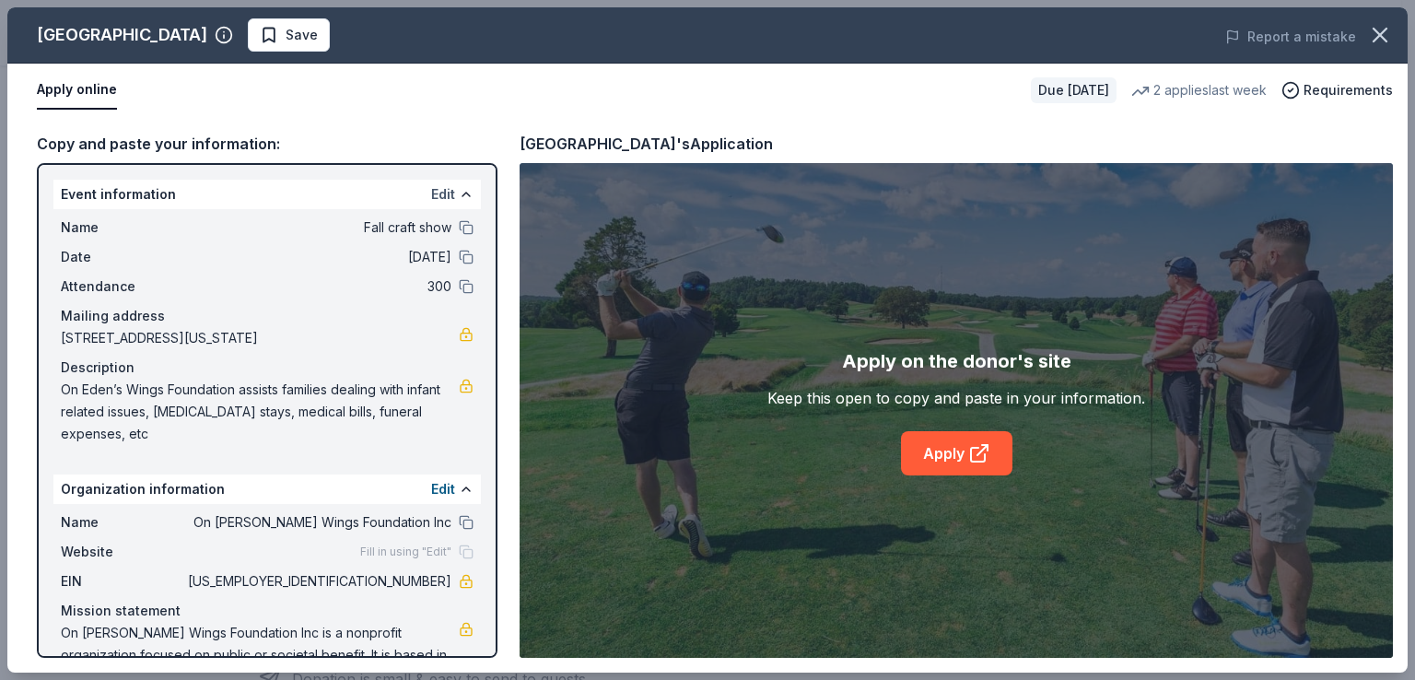
click at [431, 197] on button "Edit" at bounding box center [443, 194] width 24 height 22
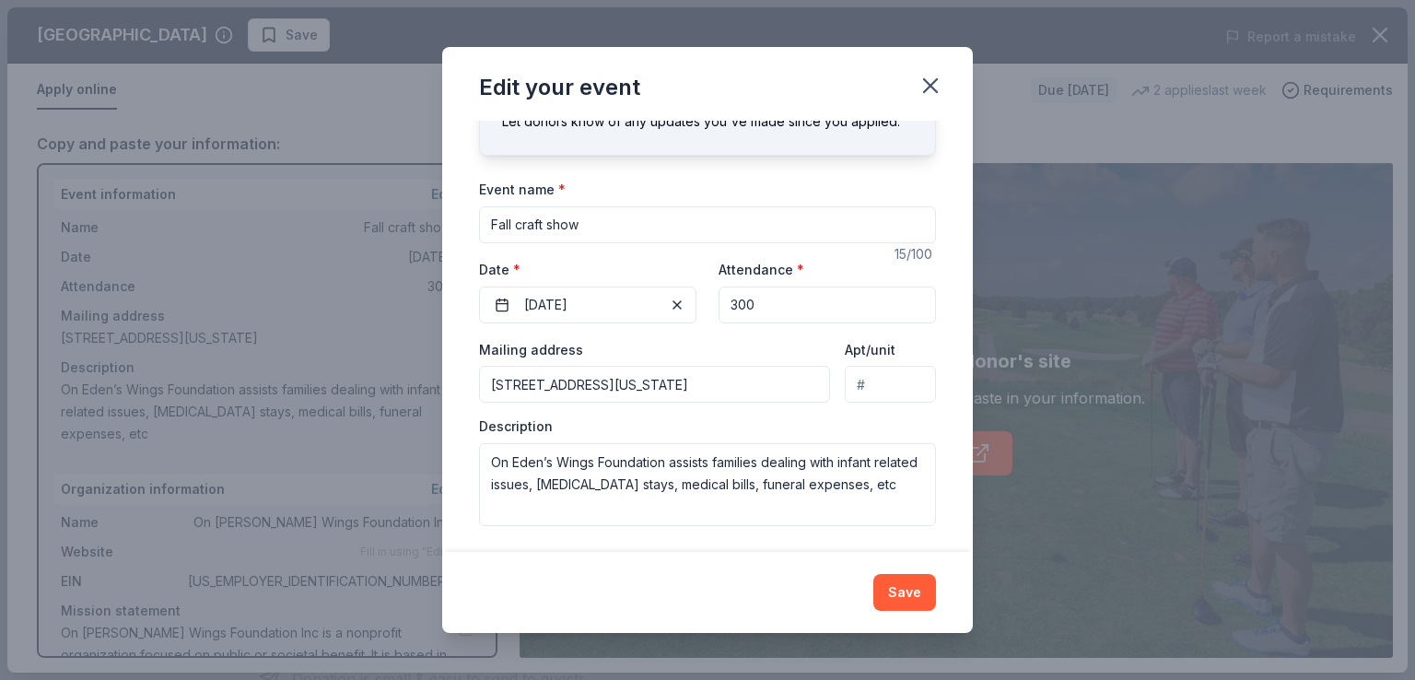
scroll to position [94, 0]
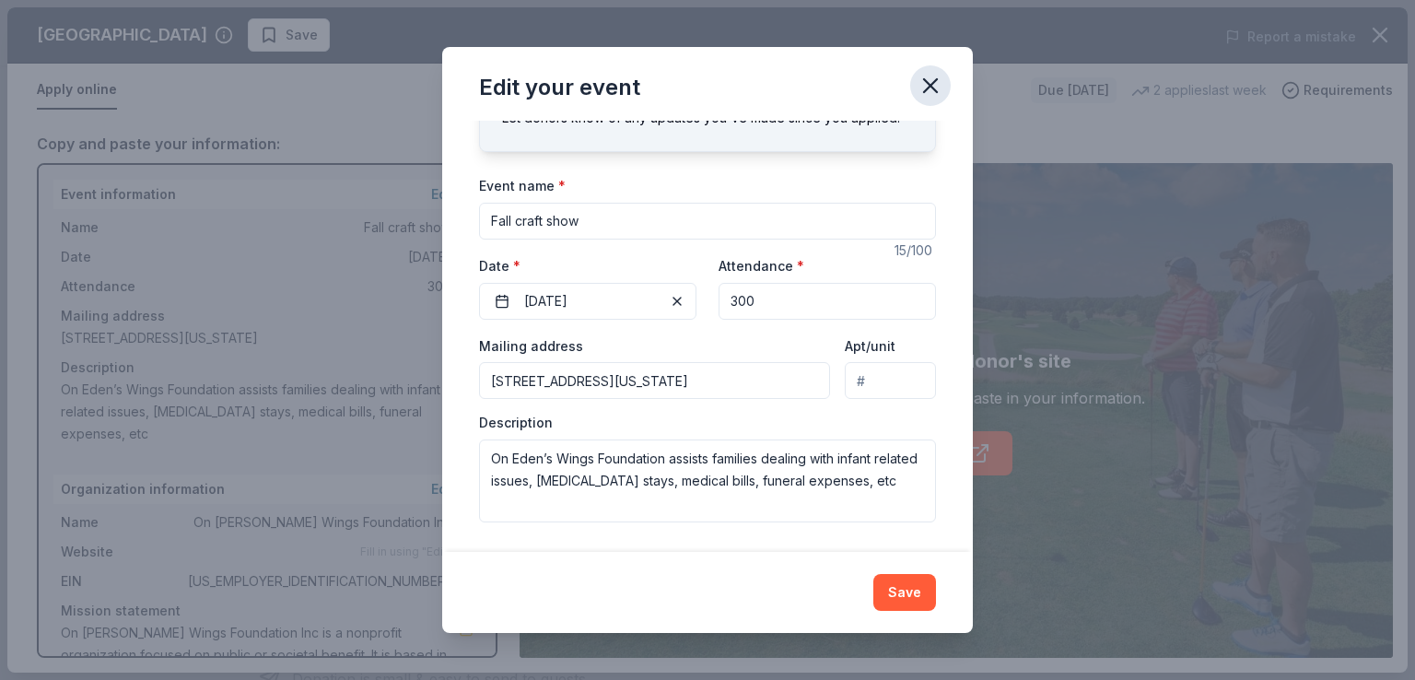
click at [927, 94] on icon "button" at bounding box center [930, 86] width 26 height 26
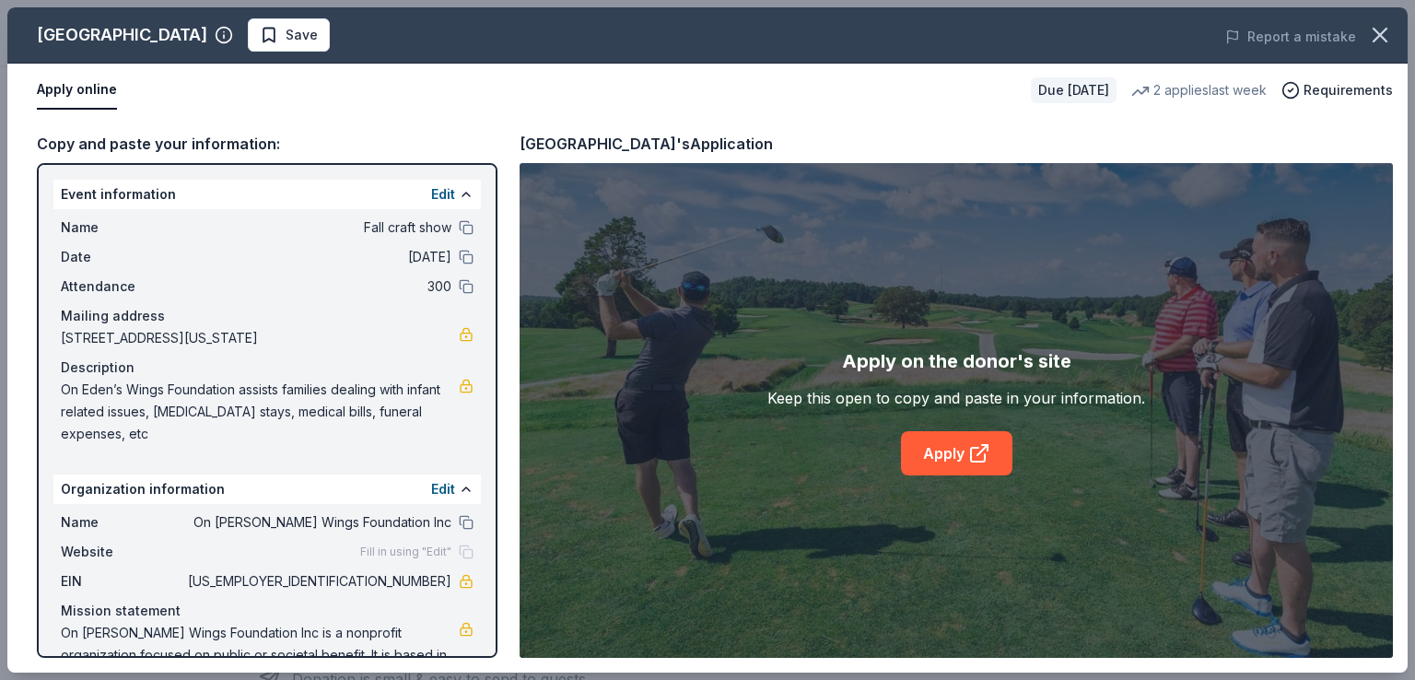
click at [360, 554] on span "Fill in using "Edit"" at bounding box center [405, 551] width 91 height 15
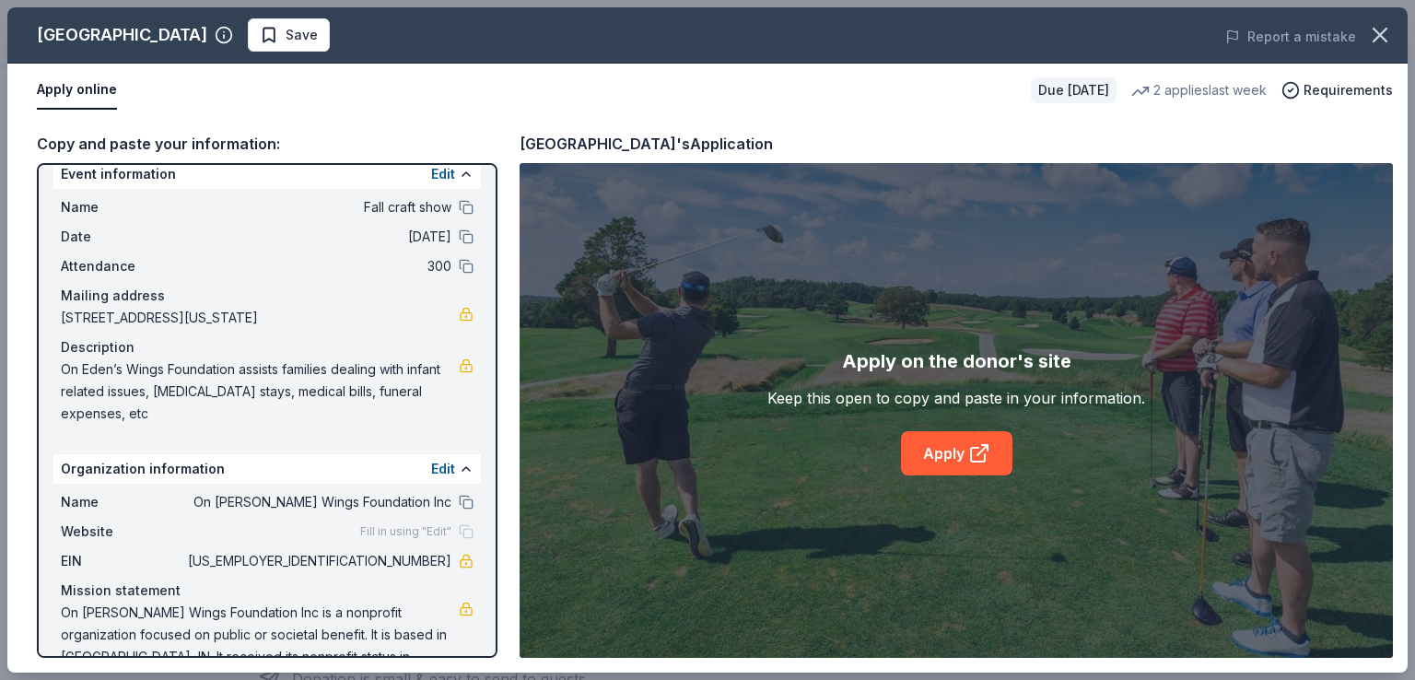
scroll to position [53, 0]
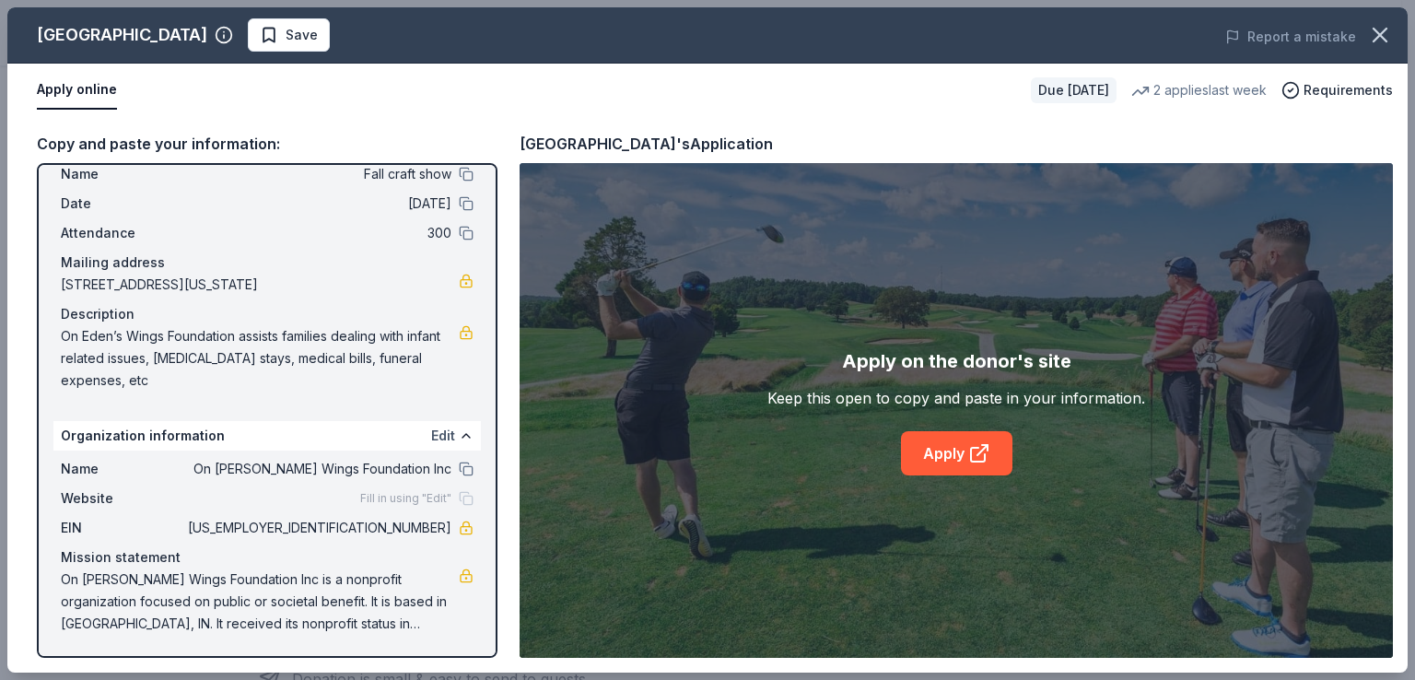
click at [437, 434] on button "Edit" at bounding box center [443, 436] width 24 height 22
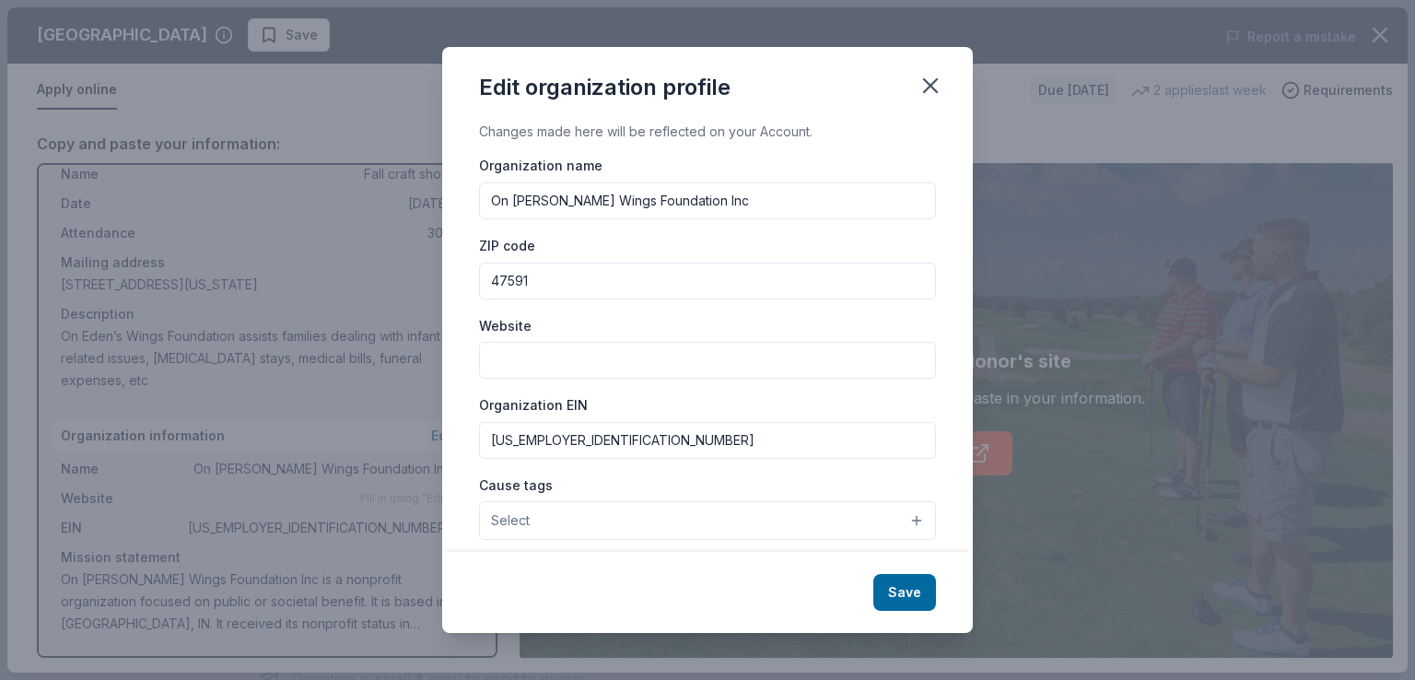
click at [615, 351] on input "Website" at bounding box center [707, 360] width 457 height 37
paste input "[URL][DOMAIN_NAME]"
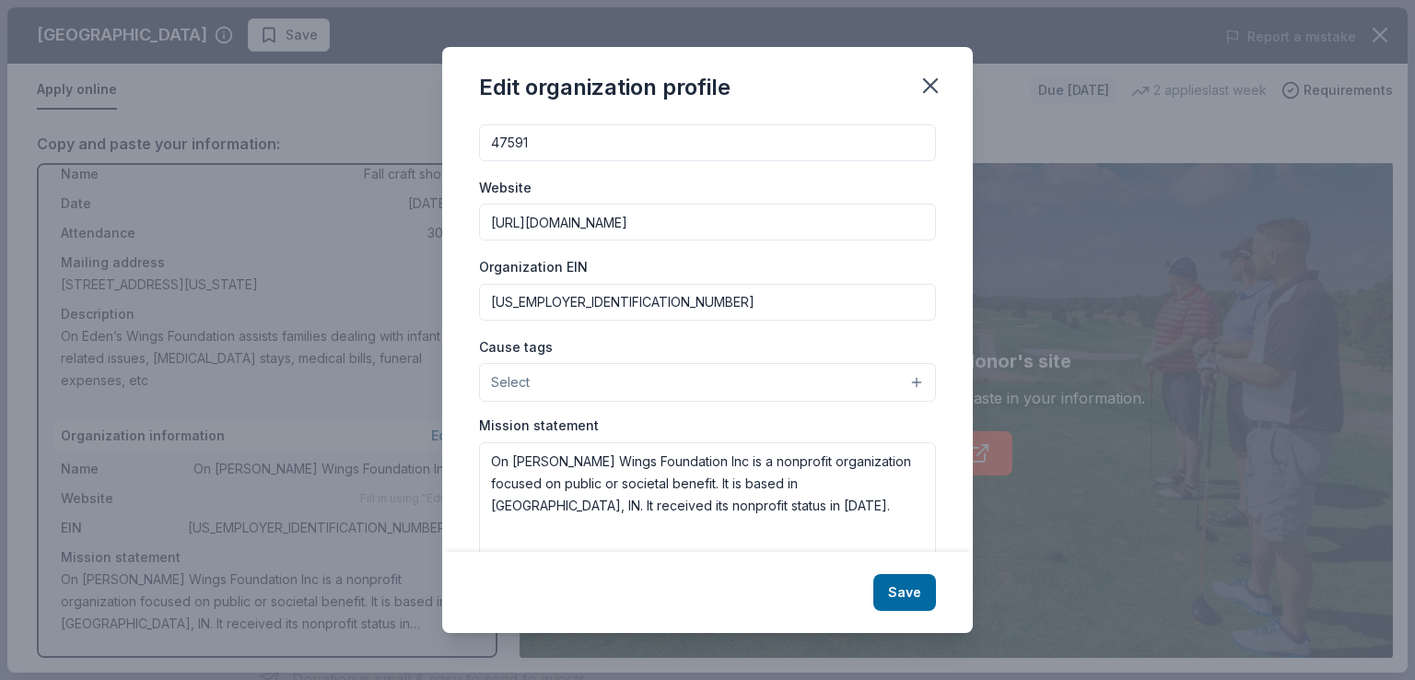
scroll to position [185, 0]
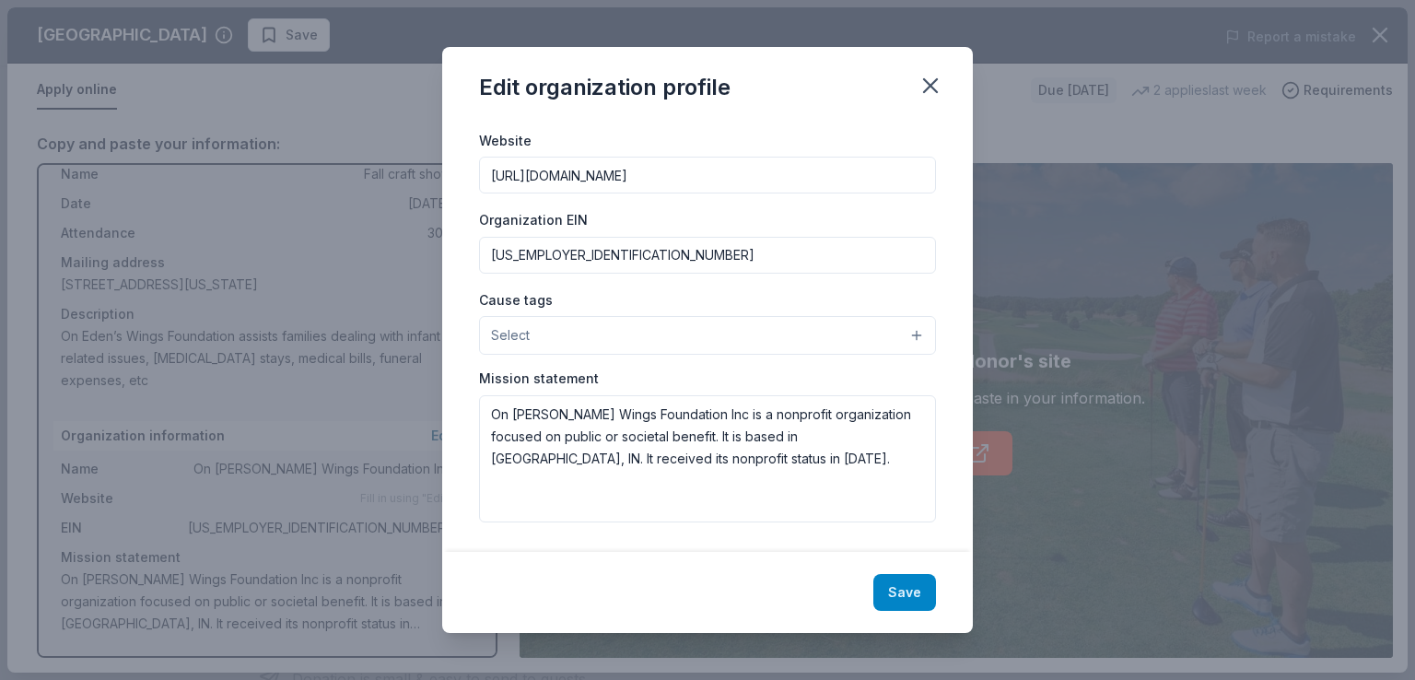
type input "[URL][DOMAIN_NAME]"
click at [894, 589] on button "Save" at bounding box center [904, 592] width 63 height 37
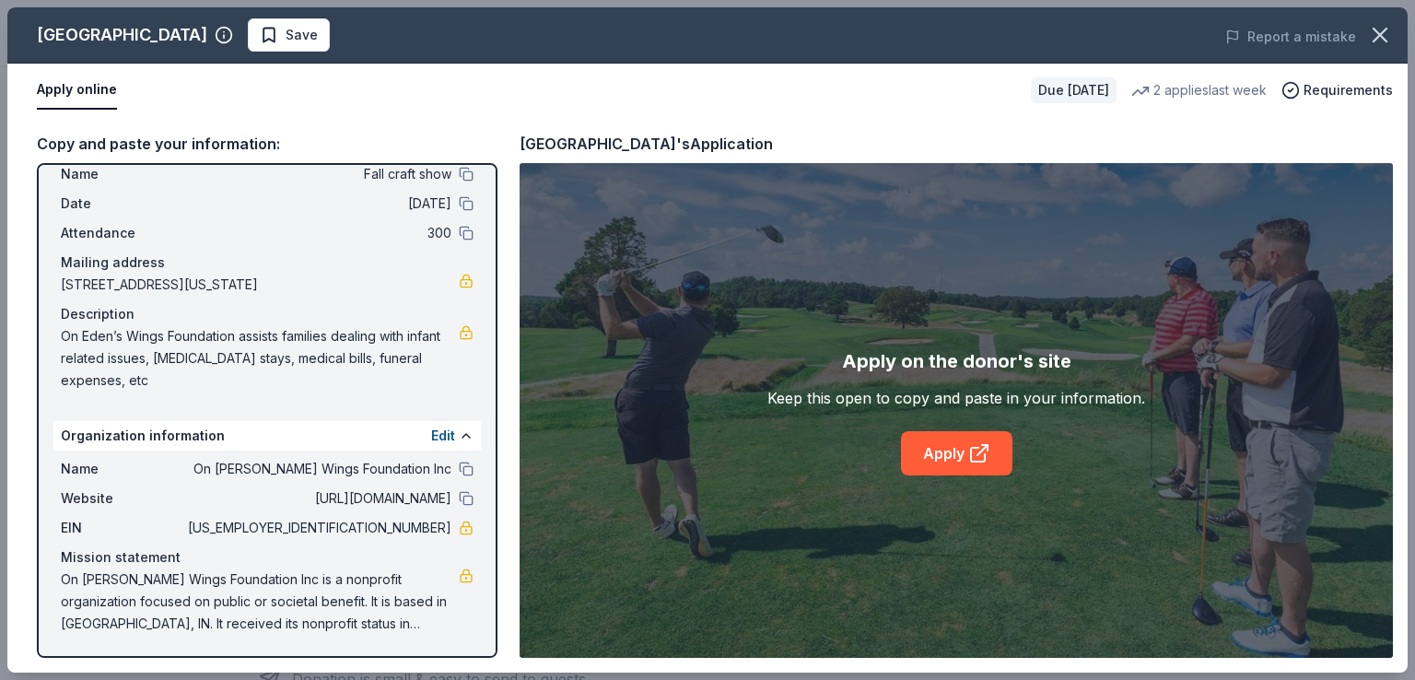
scroll to position [0, 0]
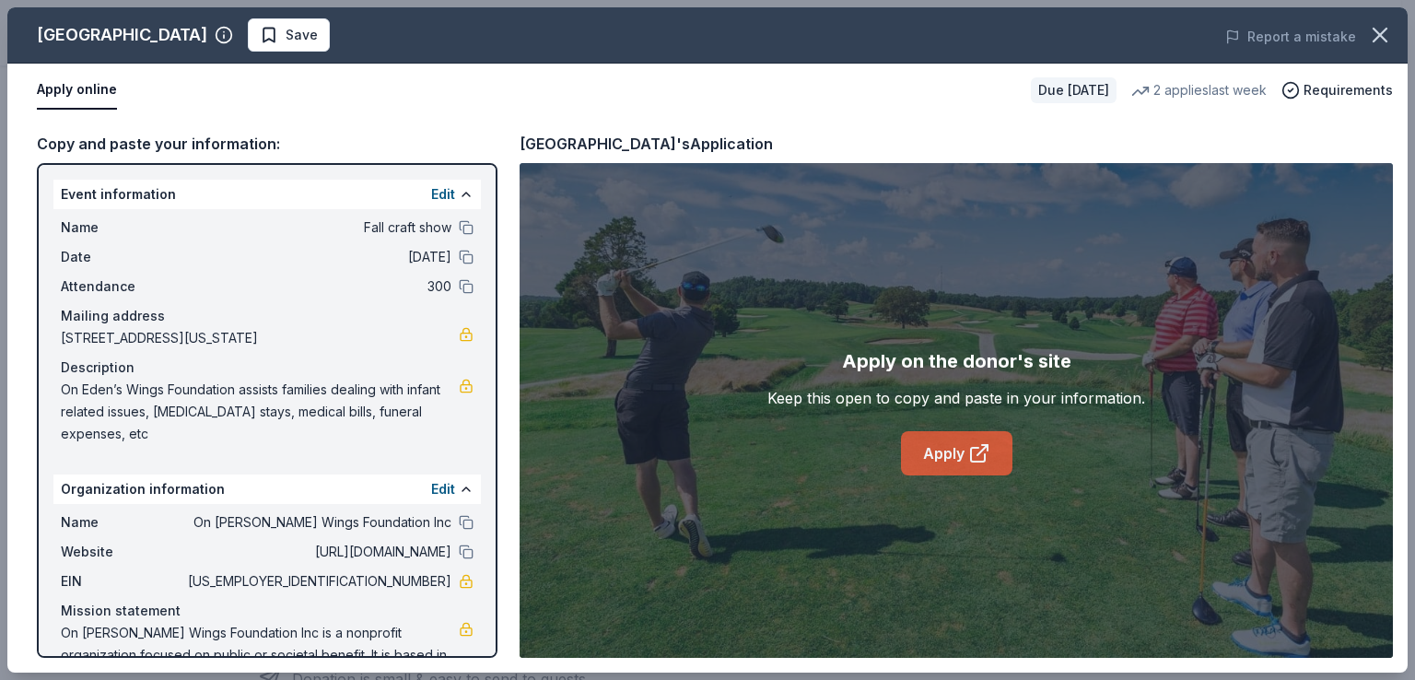
click at [960, 460] on link "Apply" at bounding box center [956, 453] width 111 height 44
click at [260, 36] on span "Save" at bounding box center [289, 35] width 58 height 22
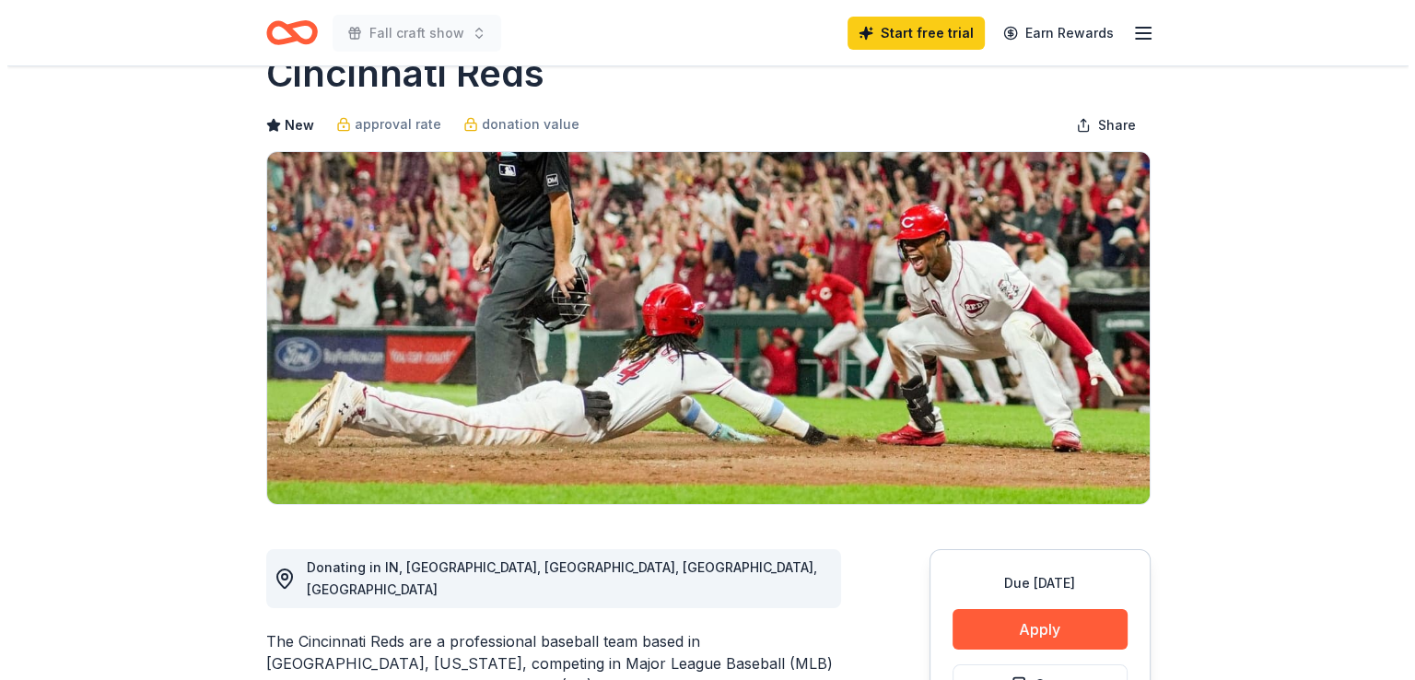
scroll to position [230, 0]
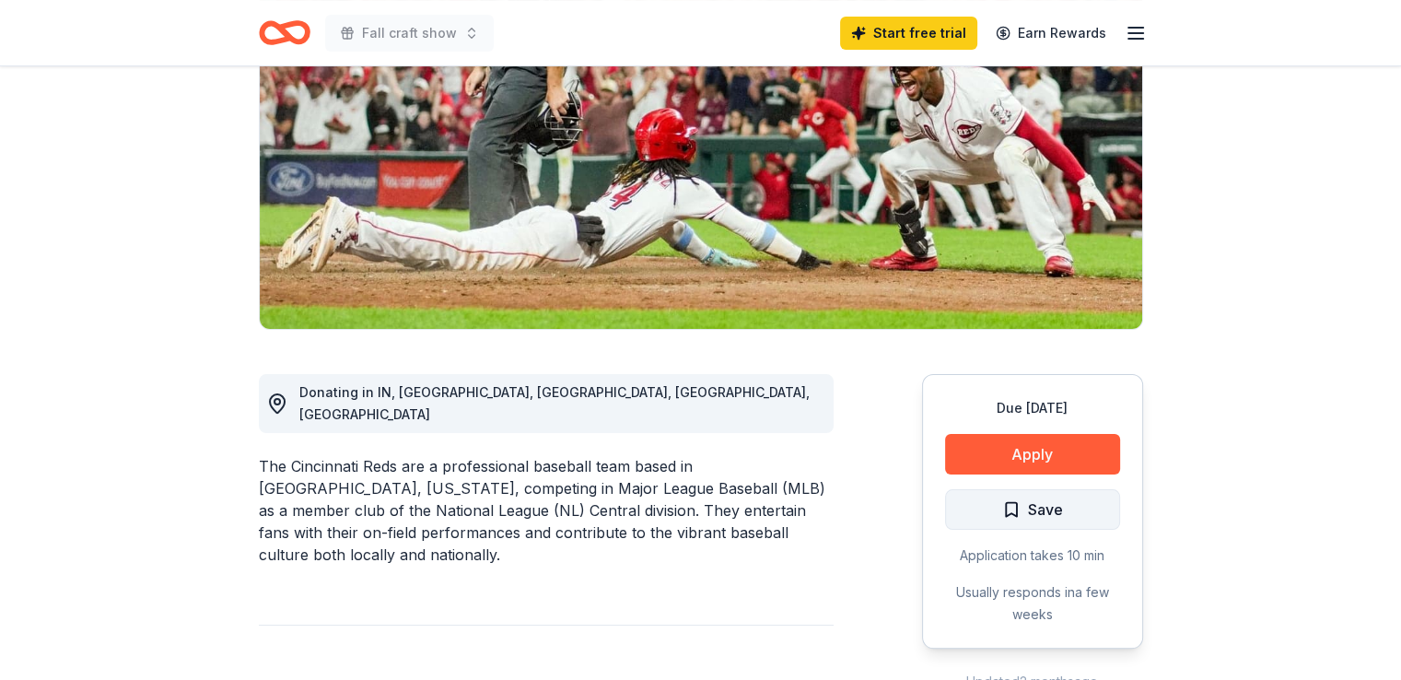
click at [1009, 528] on button "Save" at bounding box center [1032, 509] width 175 height 41
click at [1031, 427] on div "Due in 46 days Apply Saved Application takes 10 min Usually responds in a few w…" at bounding box center [1032, 511] width 221 height 274
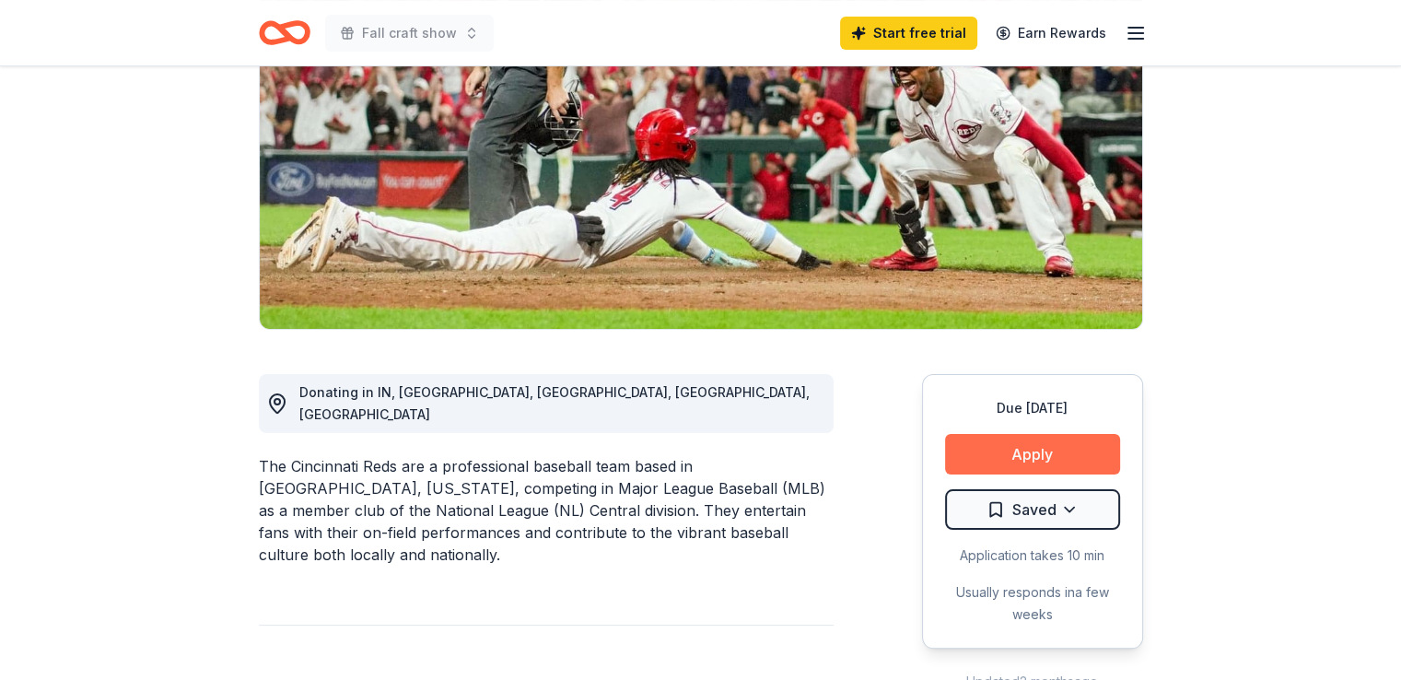
click at [1031, 439] on button "Apply" at bounding box center [1032, 454] width 175 height 41
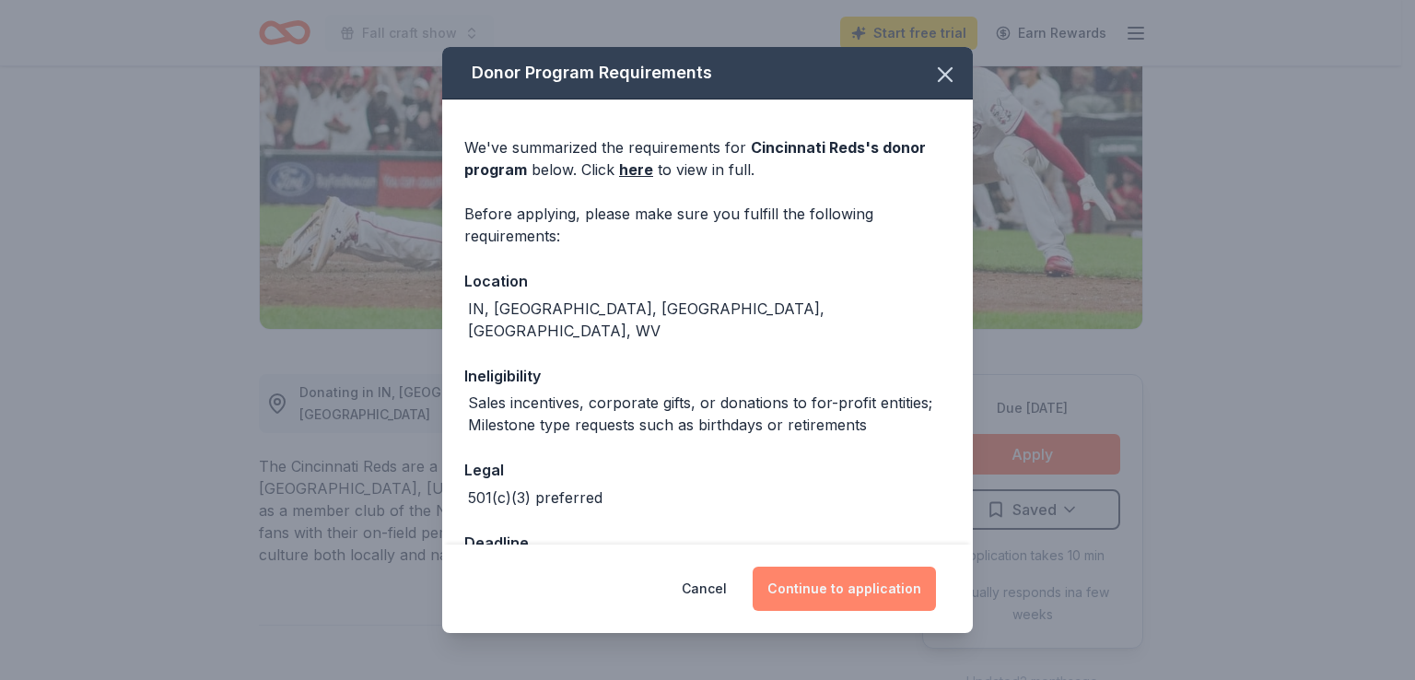
click at [854, 595] on button "Continue to application" at bounding box center [843, 588] width 183 height 44
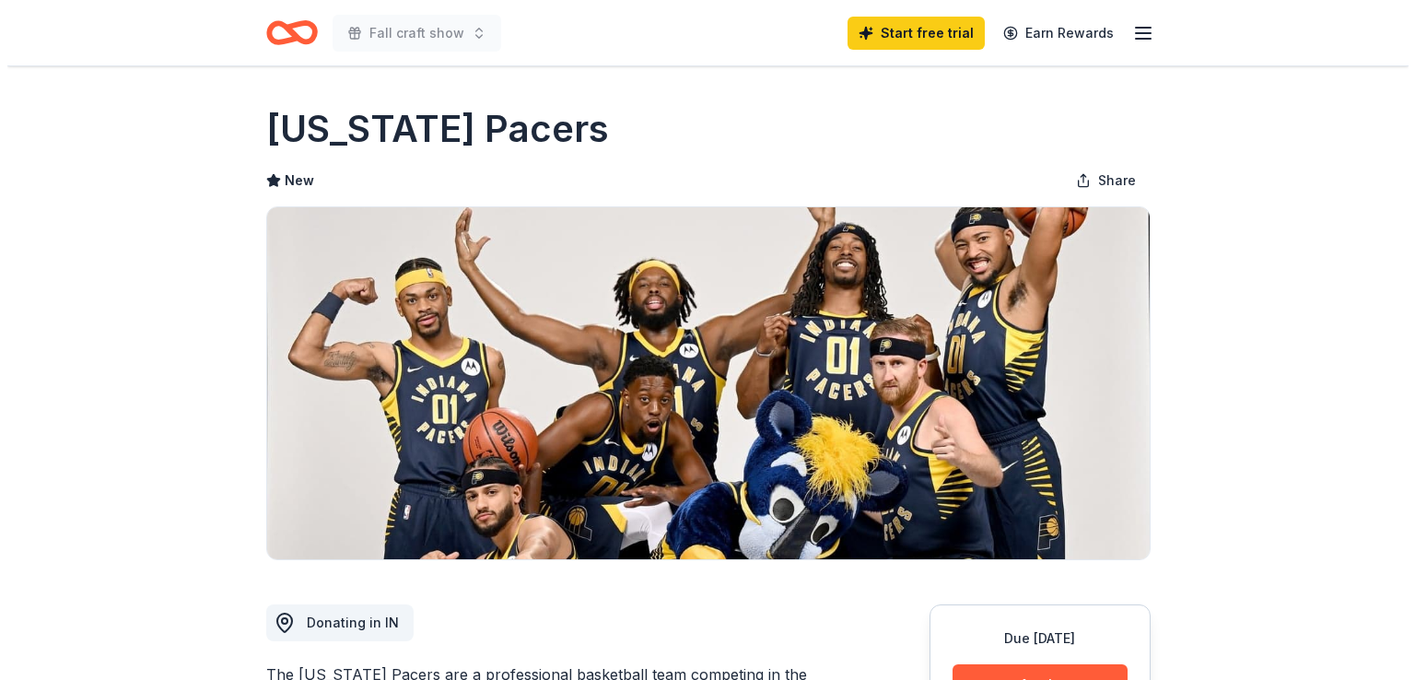
scroll to position [230, 0]
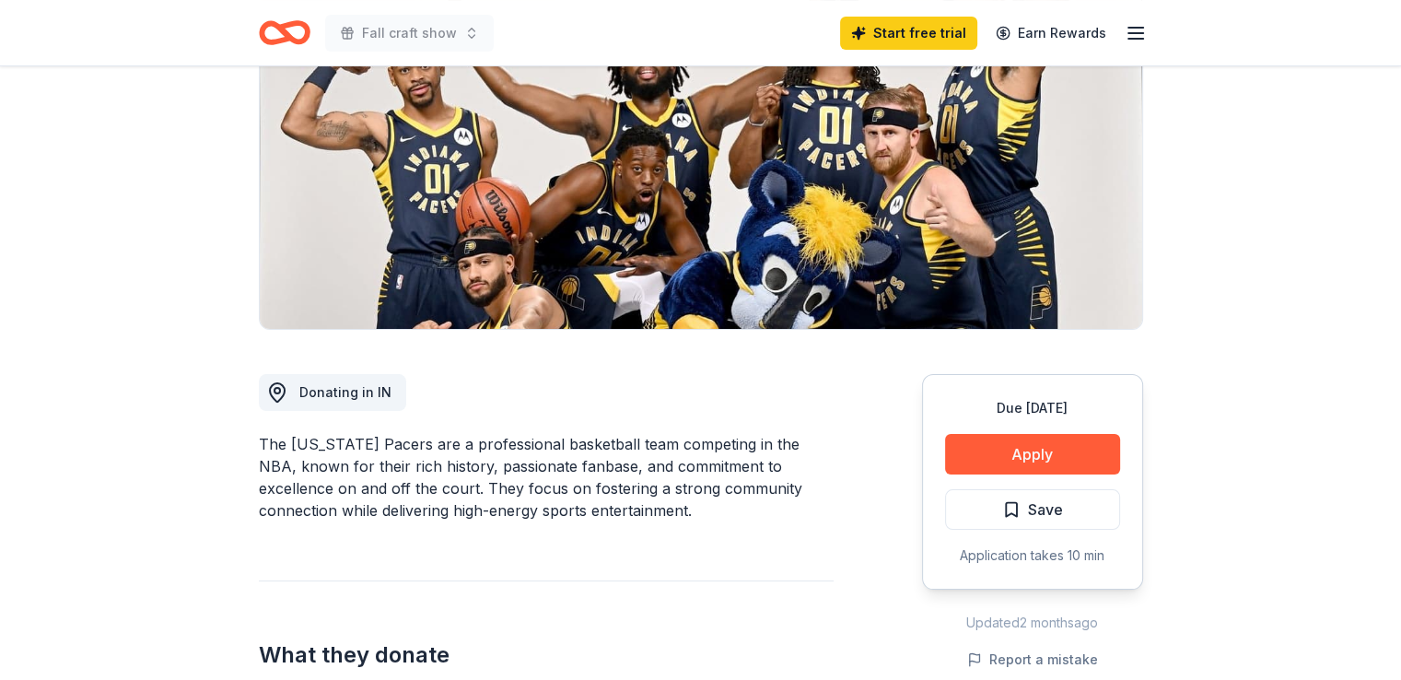
click at [1037, 506] on span "Save" at bounding box center [1045, 509] width 35 height 24
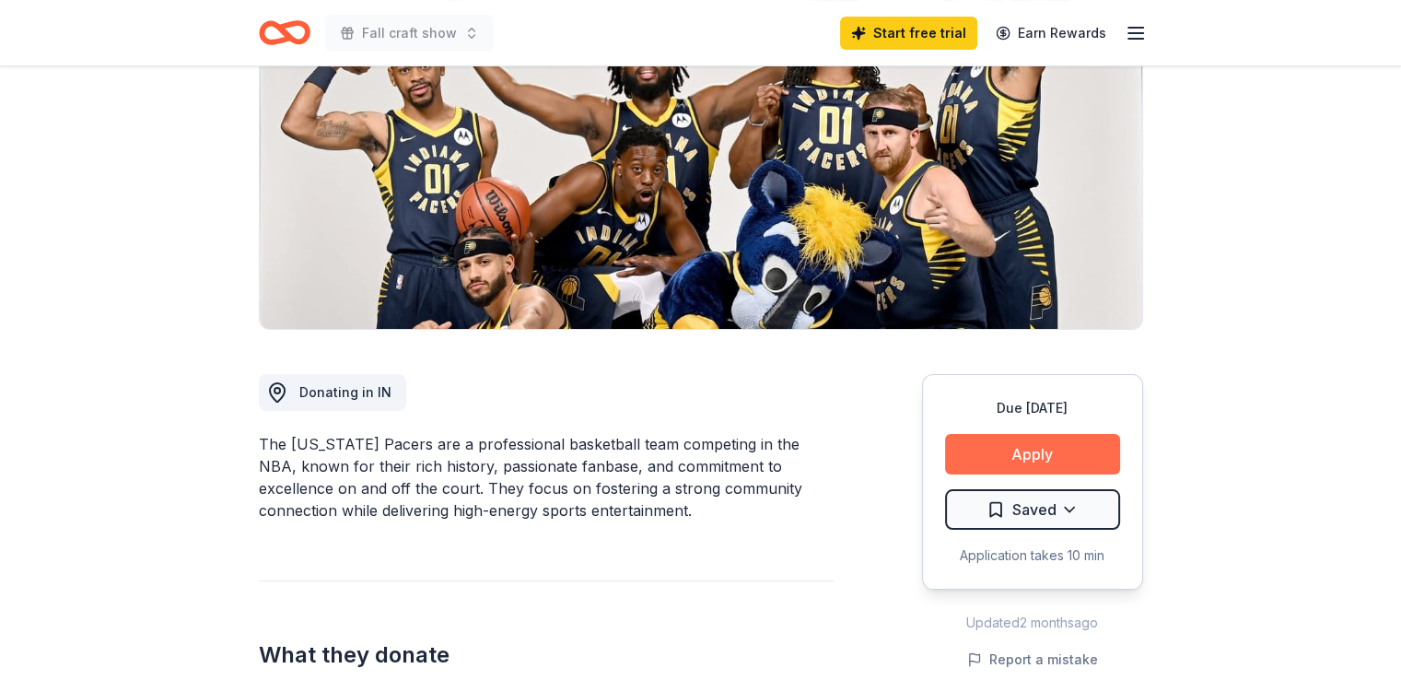
click at [1042, 440] on button "Apply" at bounding box center [1032, 454] width 175 height 41
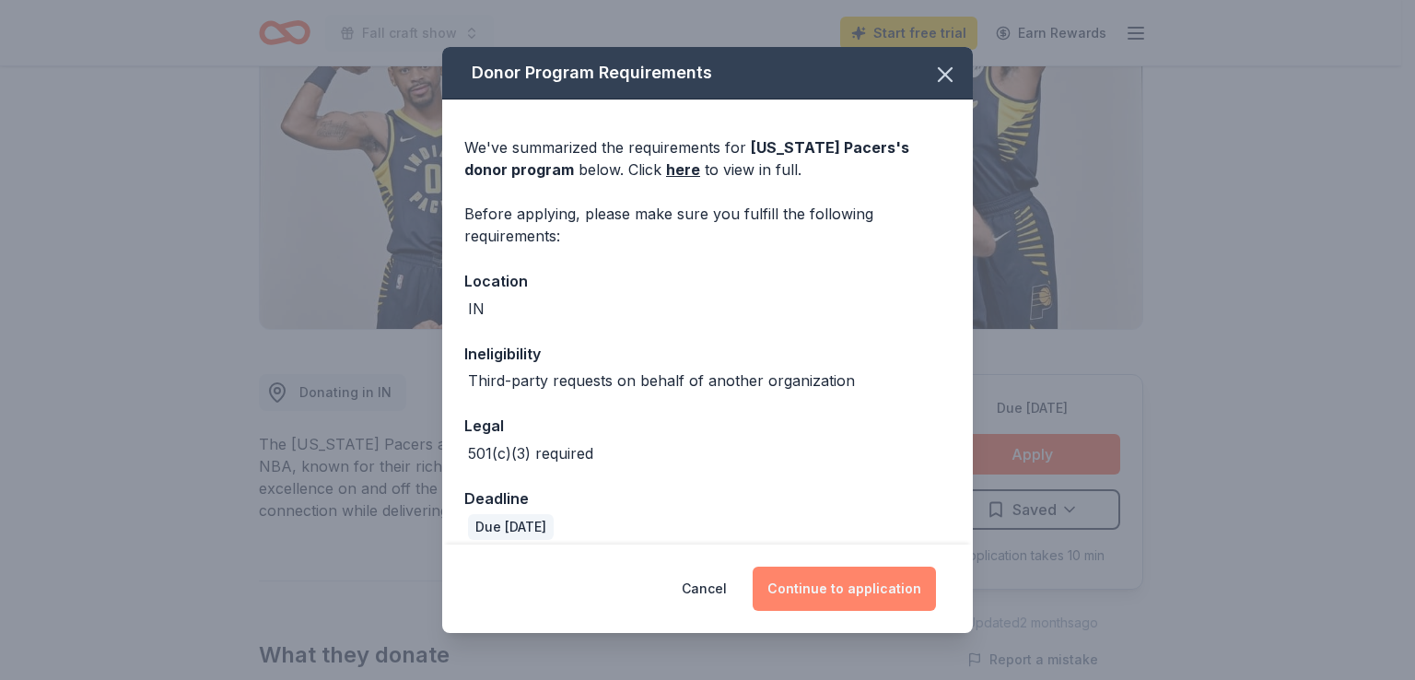
click at [847, 587] on button "Continue to application" at bounding box center [843, 588] width 183 height 44
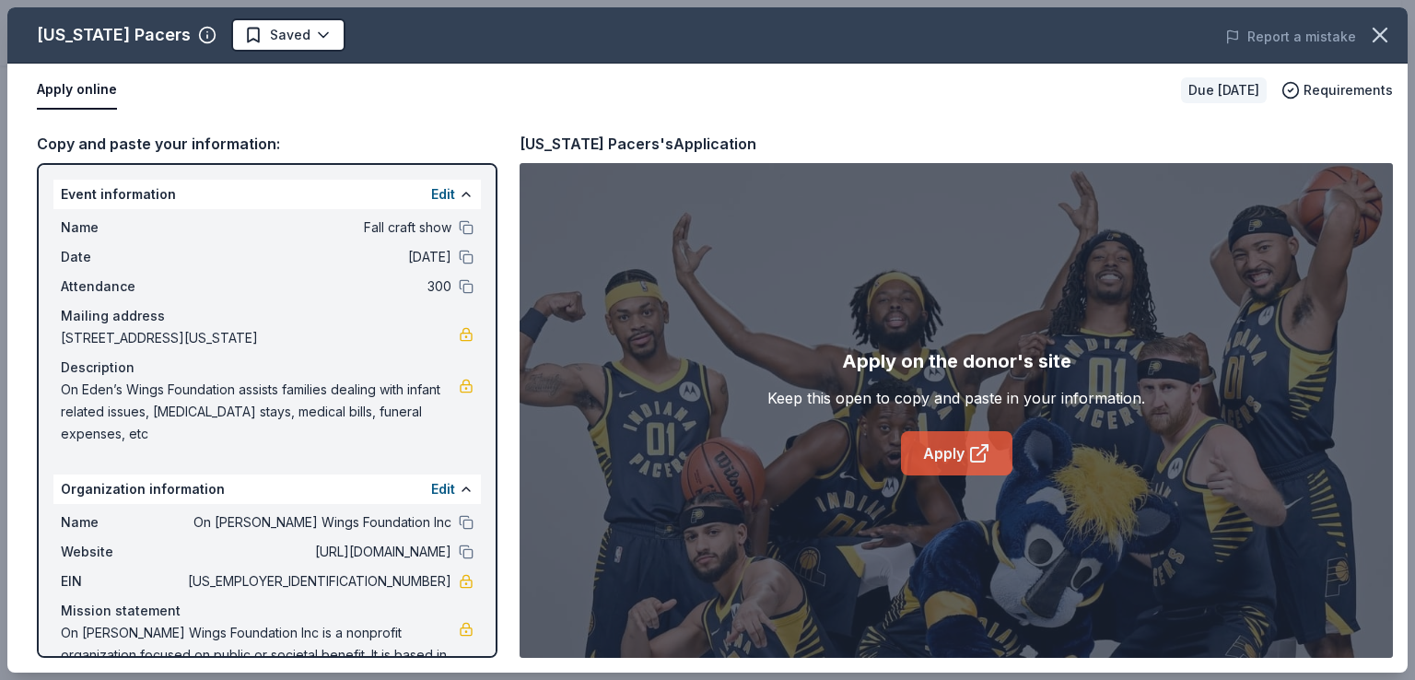
click at [975, 448] on icon at bounding box center [979, 453] width 22 height 22
